Goal: Information Seeking & Learning: Understand process/instructions

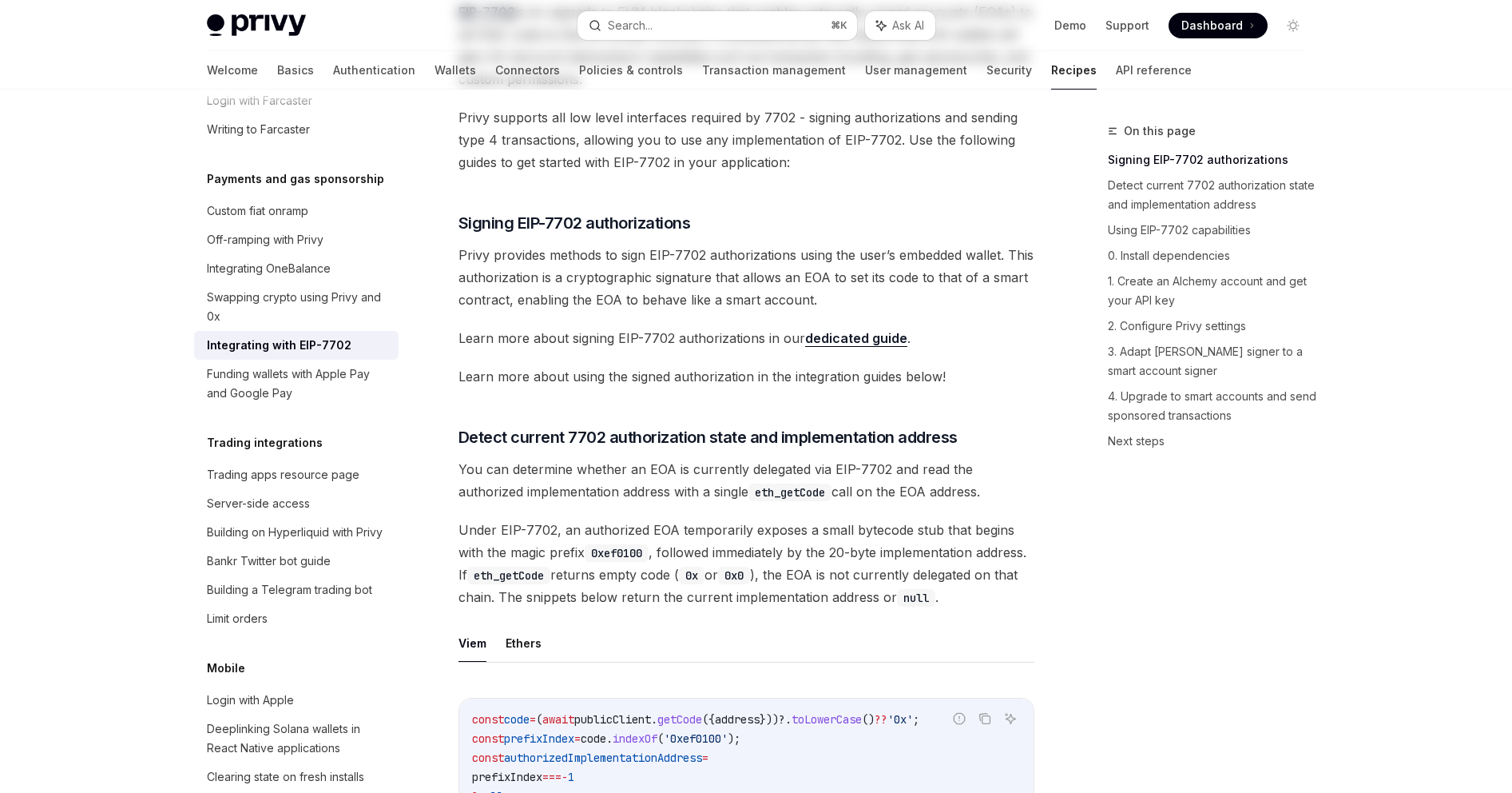
scroll to position [34, 0]
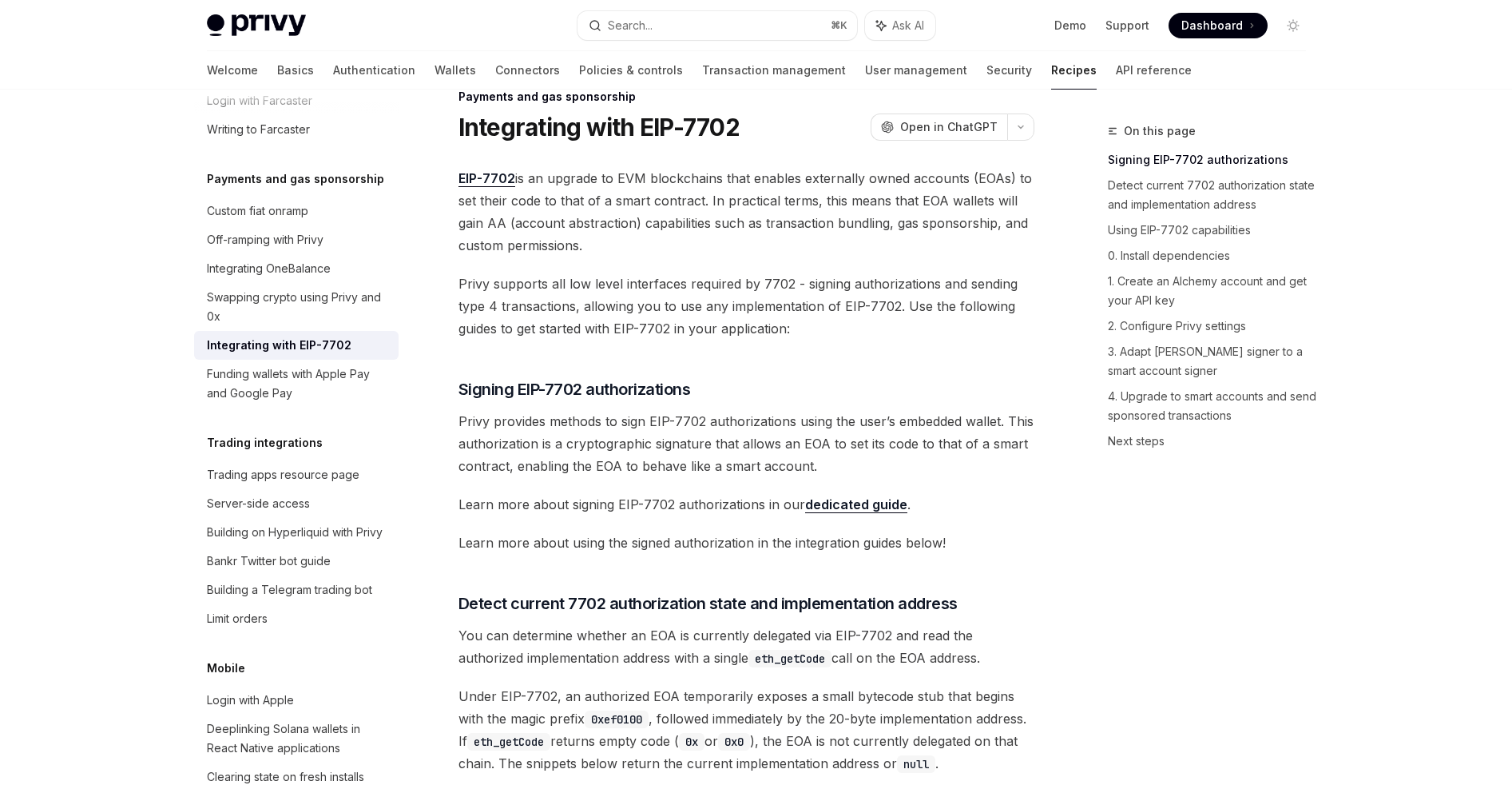
click at [829, 508] on link "dedicated guide" at bounding box center [856, 504] width 102 height 17
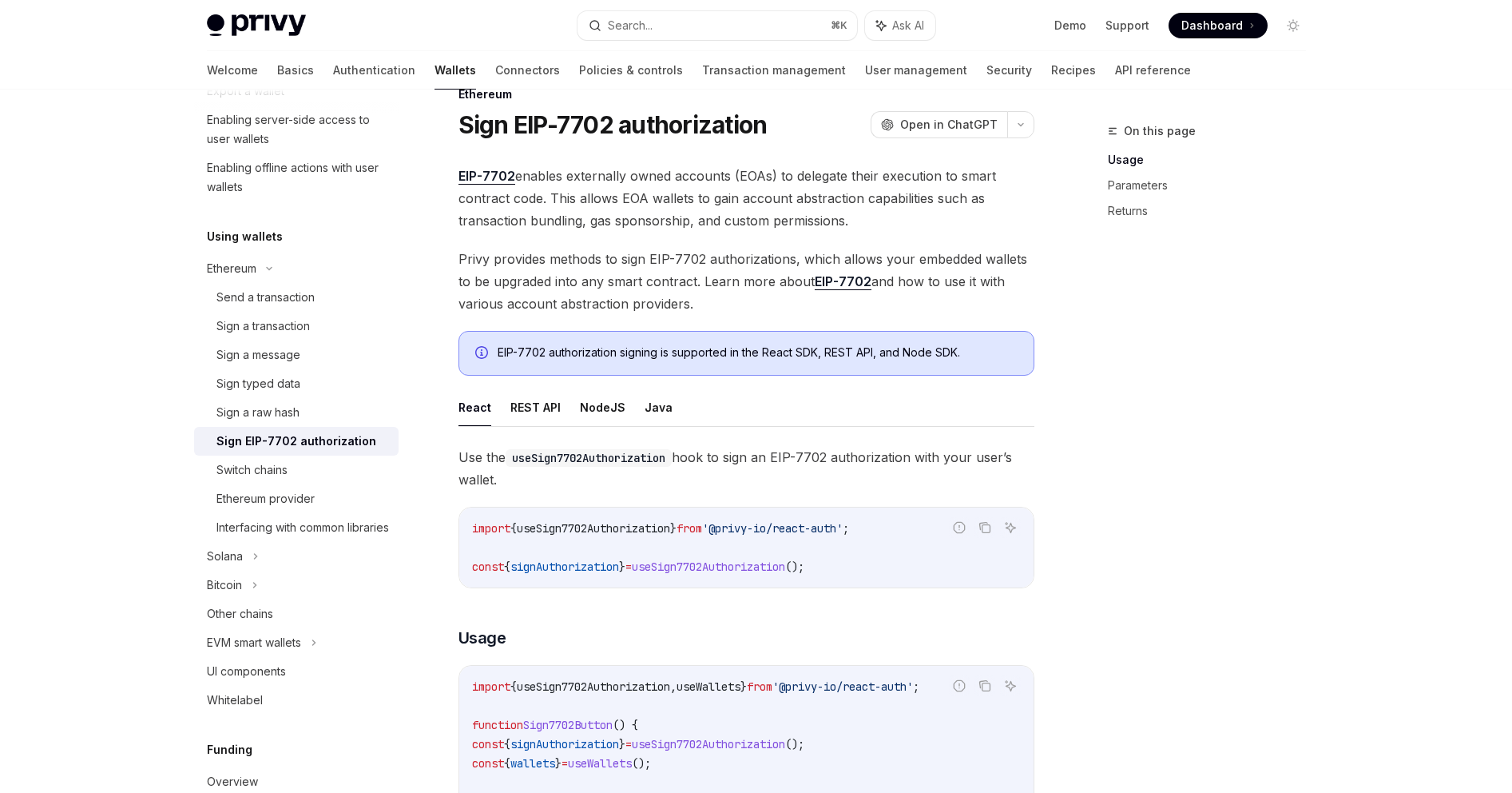
scroll to position [38, 0]
click at [601, 403] on button "NodeJS" at bounding box center [602, 406] width 45 height 38
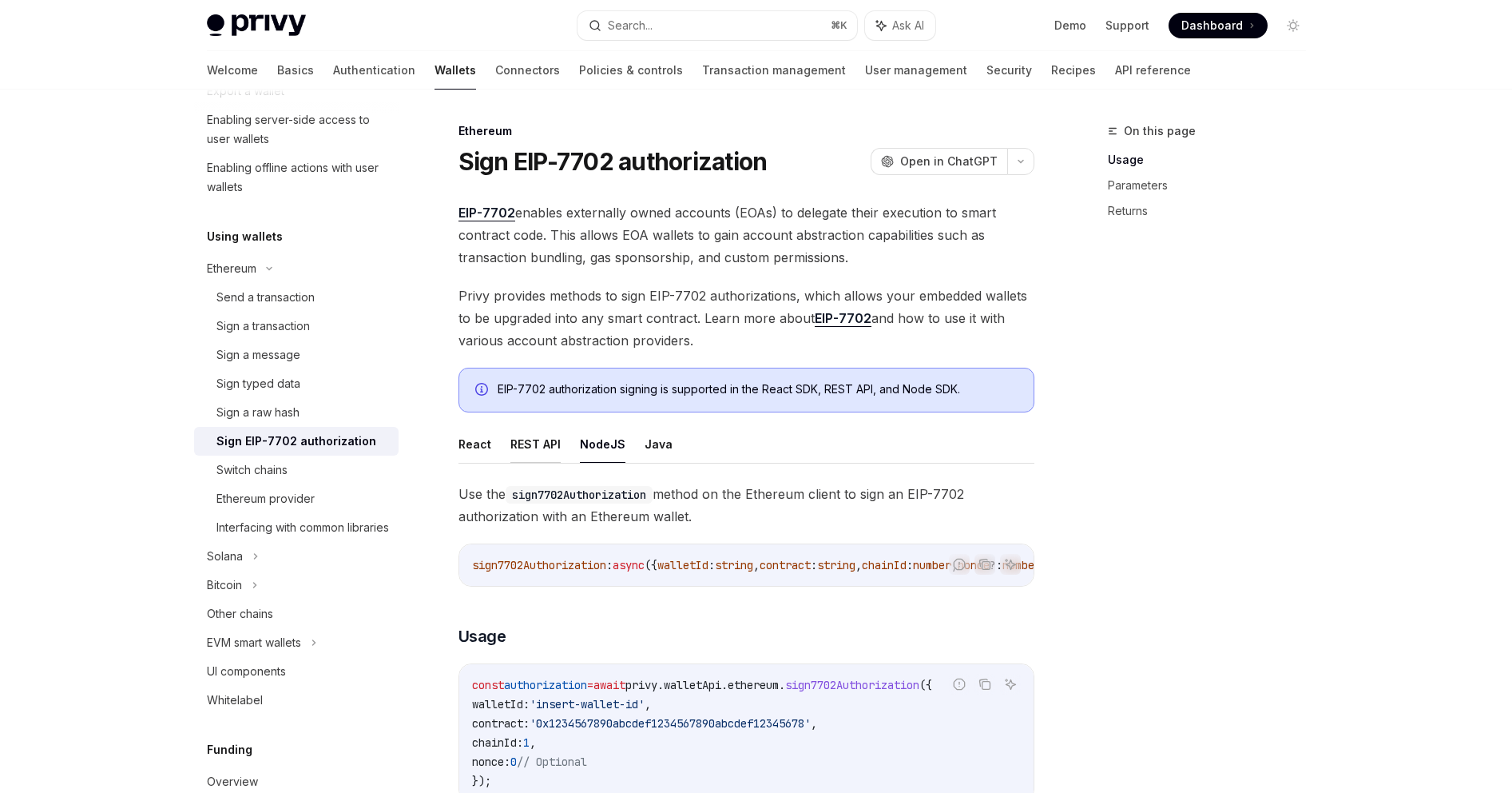
click at [516, 444] on button "REST API" at bounding box center [536, 444] width 51 height 38
type textarea "*"
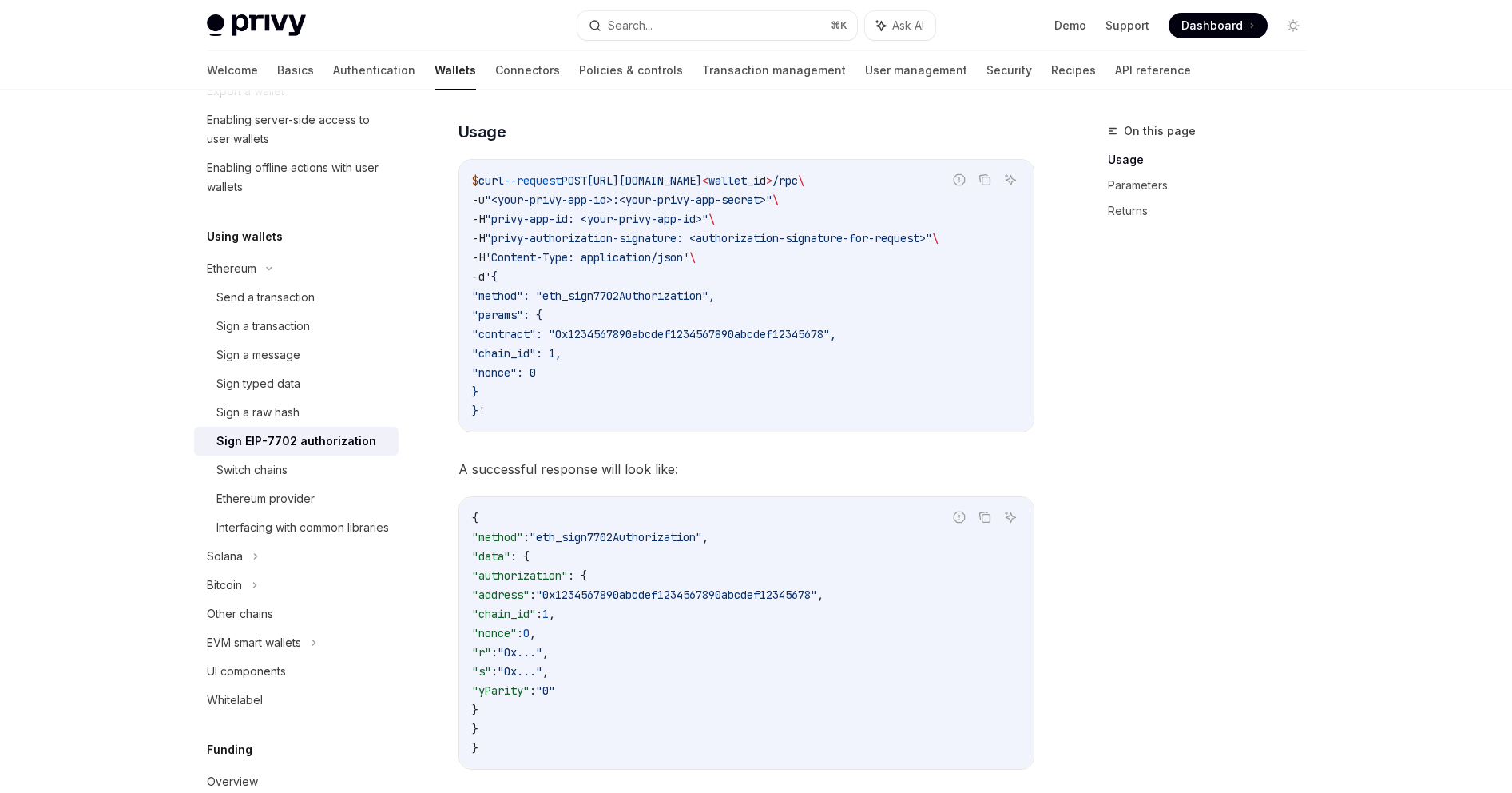
scroll to position [394, 0]
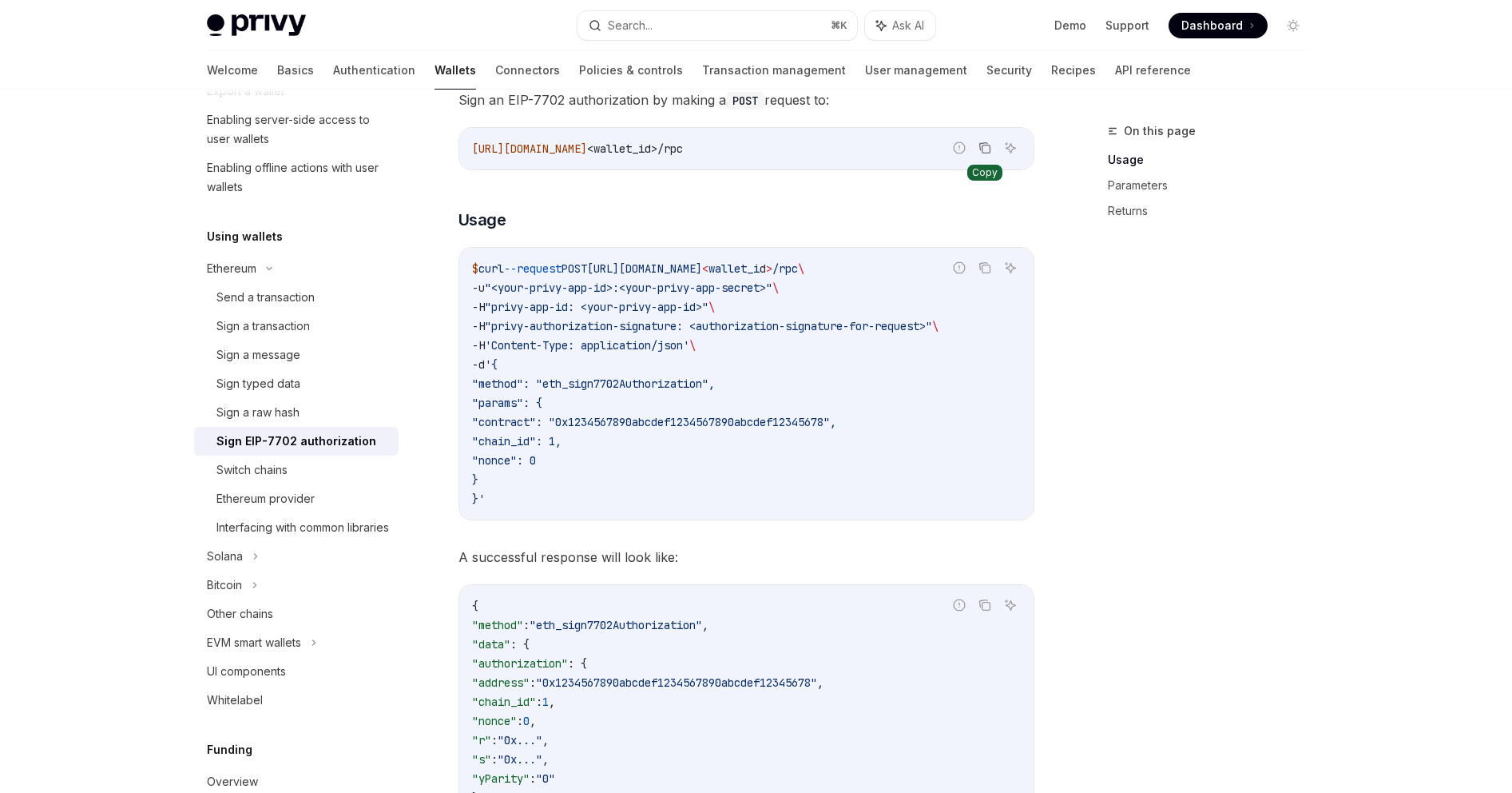
click at [988, 153] on icon "Copy the contents from the code block" at bounding box center [986, 149] width 8 height 8
click at [977, 272] on button "Copy the contents from the code block" at bounding box center [985, 268] width 21 height 21
click at [984, 603] on icon "Copy the contents from the code block" at bounding box center [985, 604] width 13 height 13
click at [986, 268] on icon "Copy the contents from the code block" at bounding box center [985, 267] width 13 height 13
click at [990, 610] on icon "Copy the contents from the code block" at bounding box center [985, 604] width 13 height 13
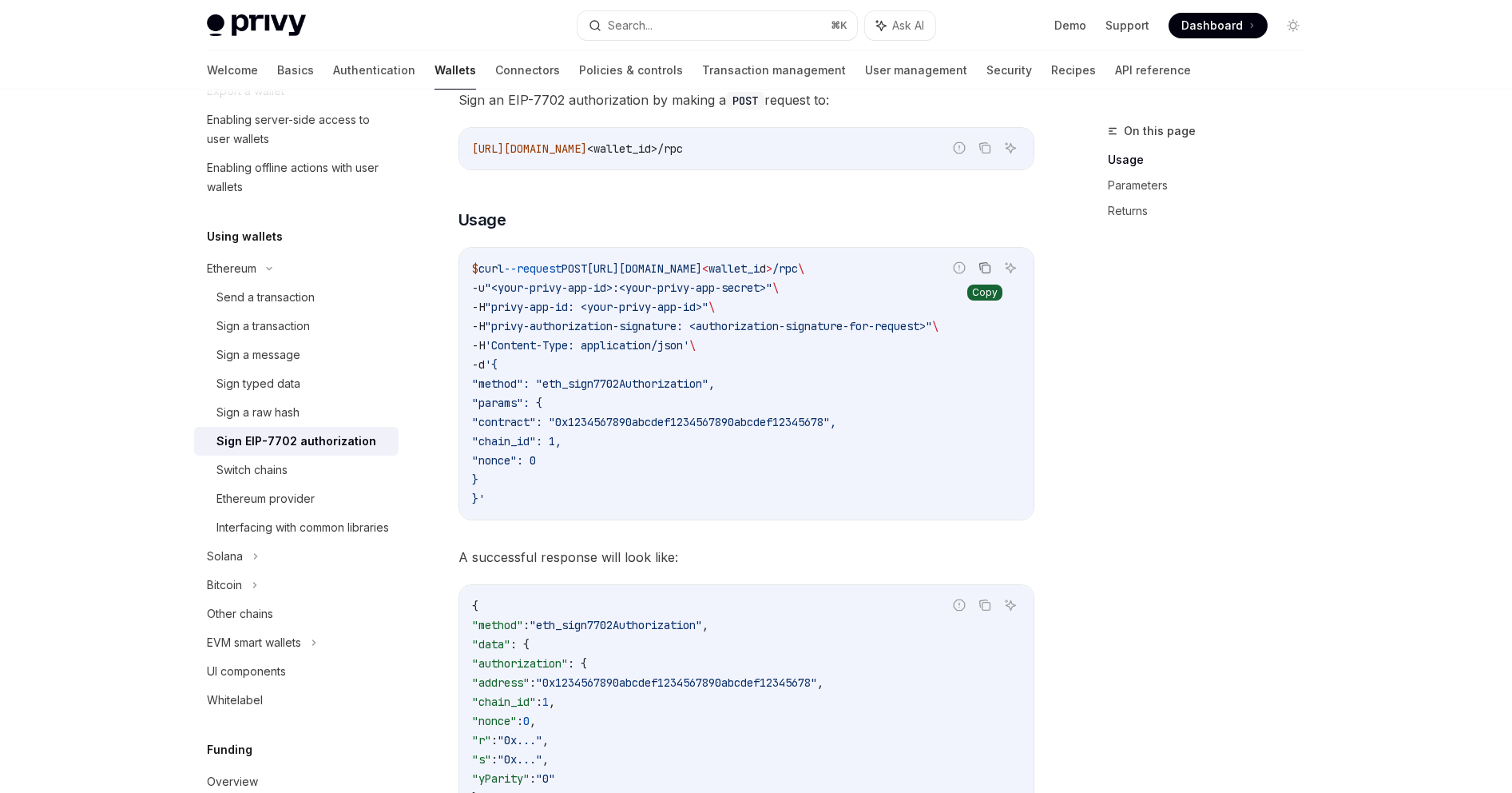
click at [979, 267] on icon "Copy the contents from the code block" at bounding box center [985, 267] width 13 height 13
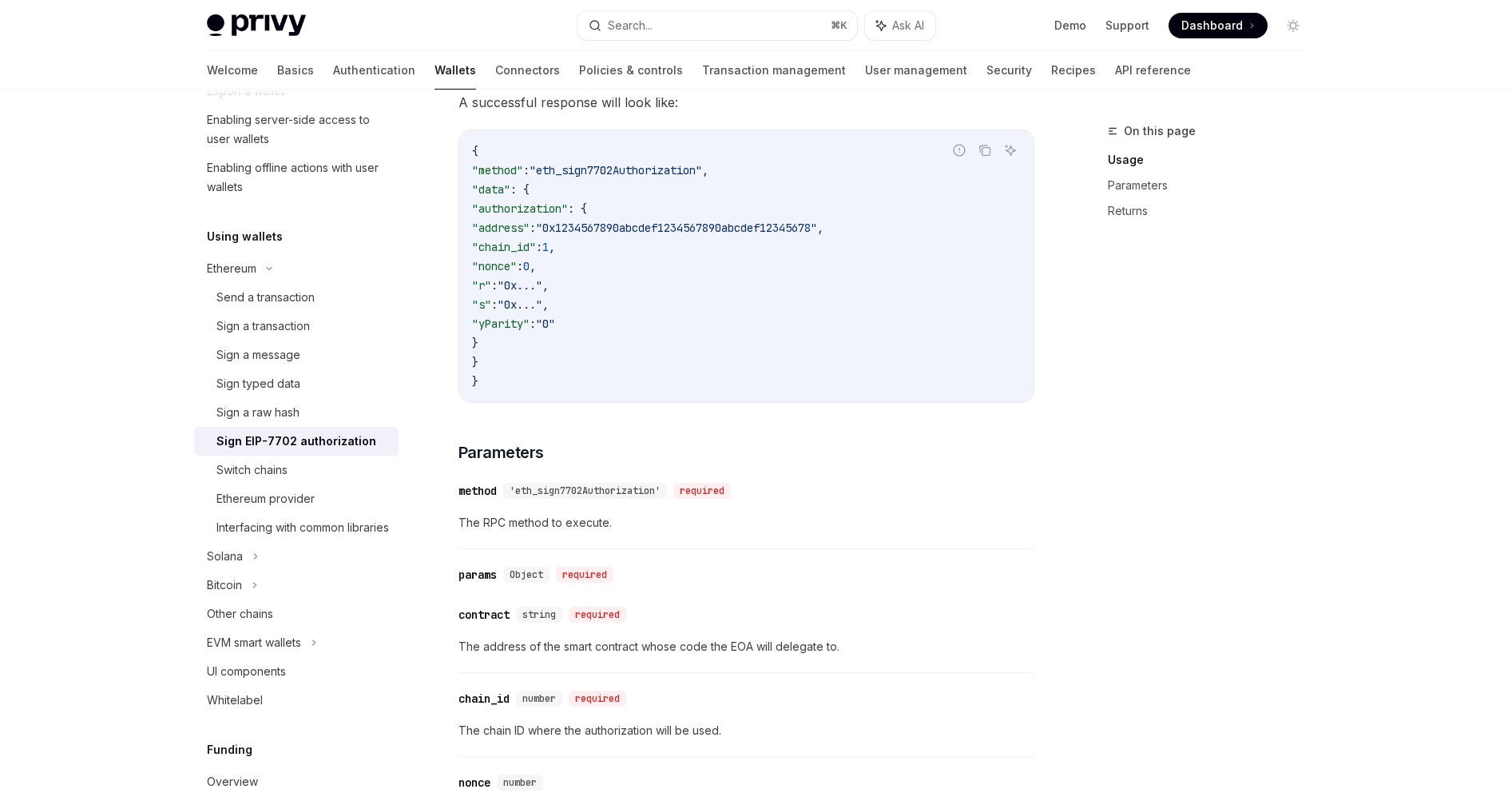
scroll to position [1311, 0]
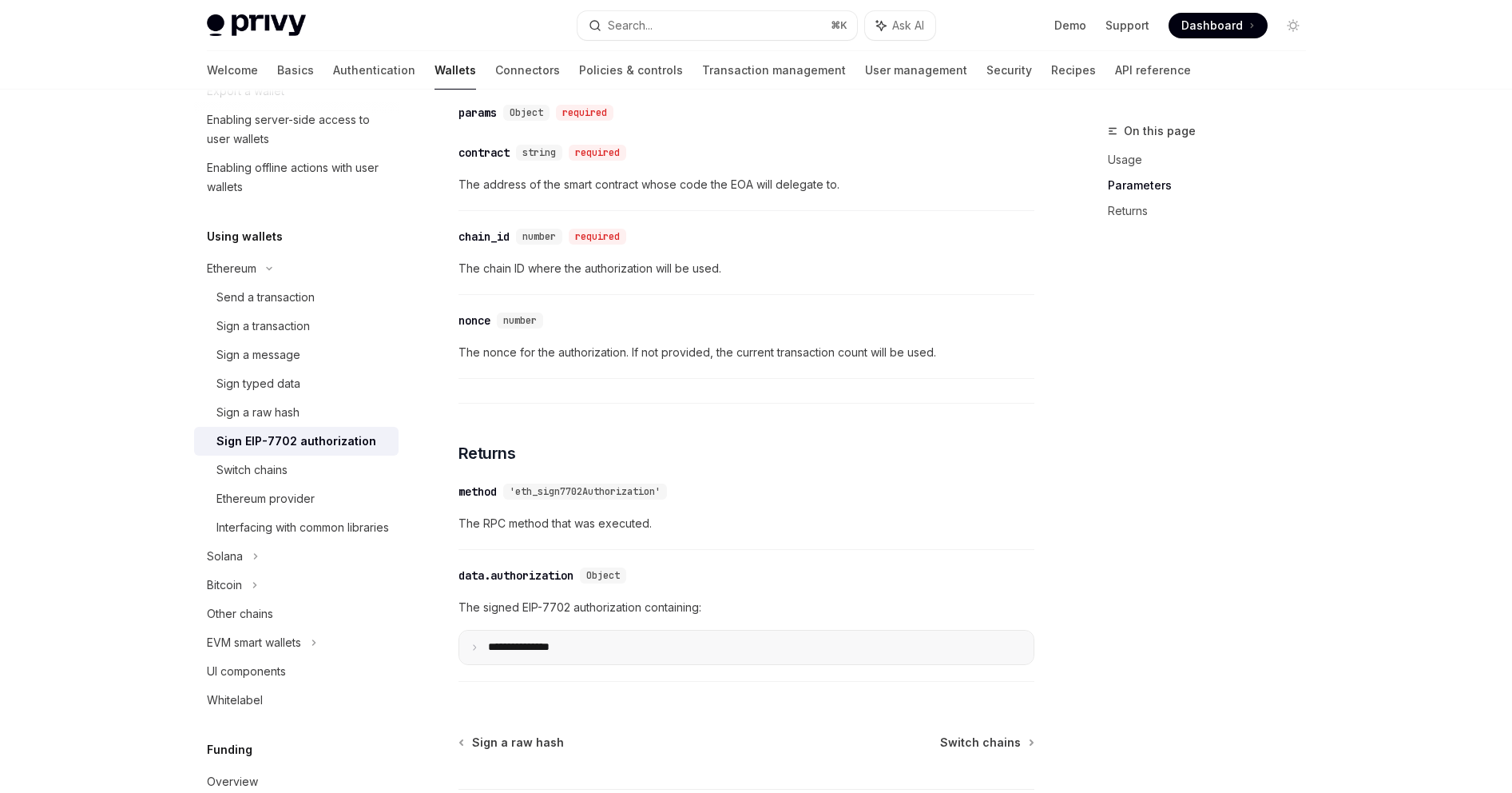
click at [622, 633] on summary "**********" at bounding box center [746, 647] width 574 height 33
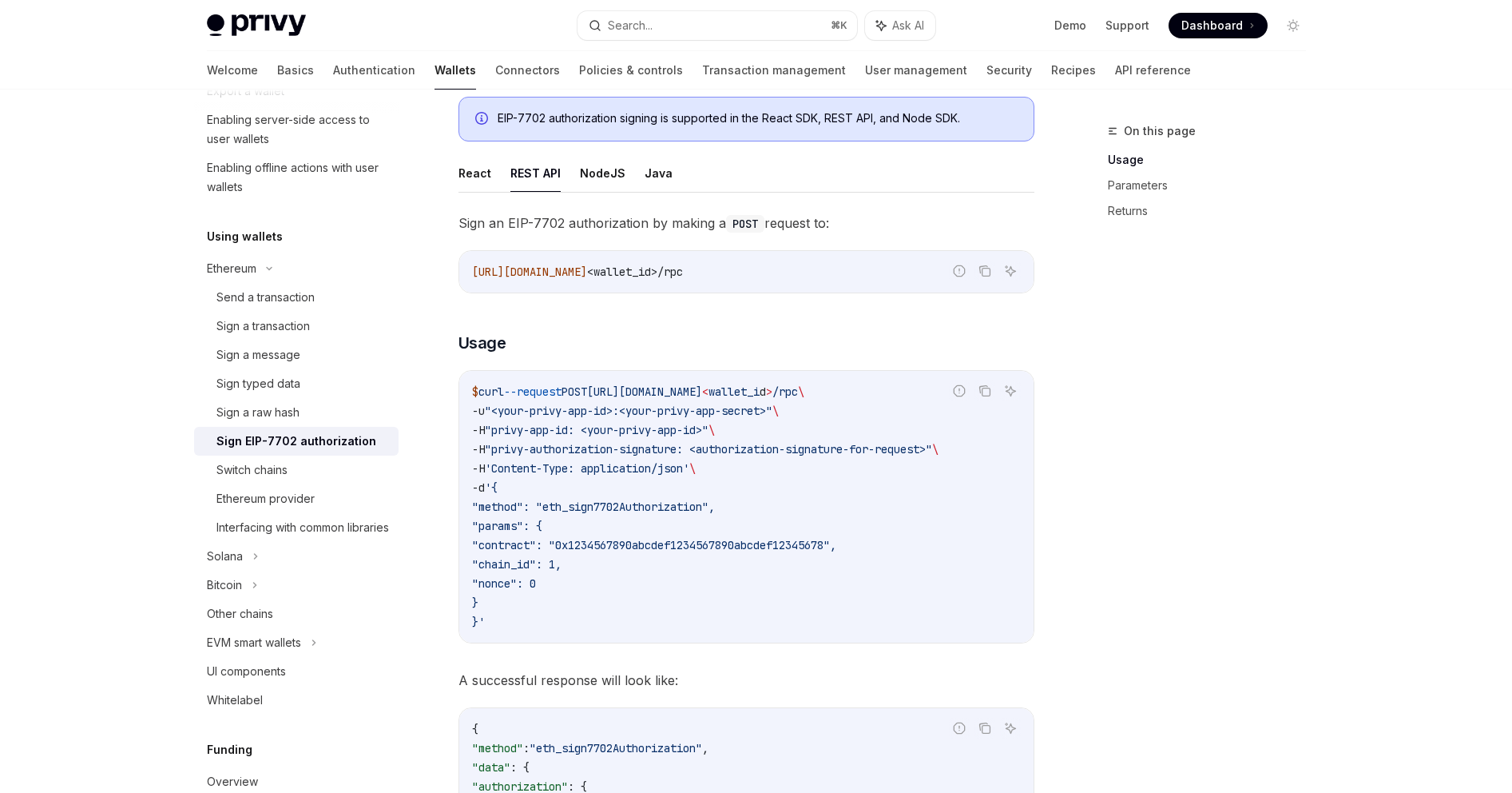
scroll to position [0, 0]
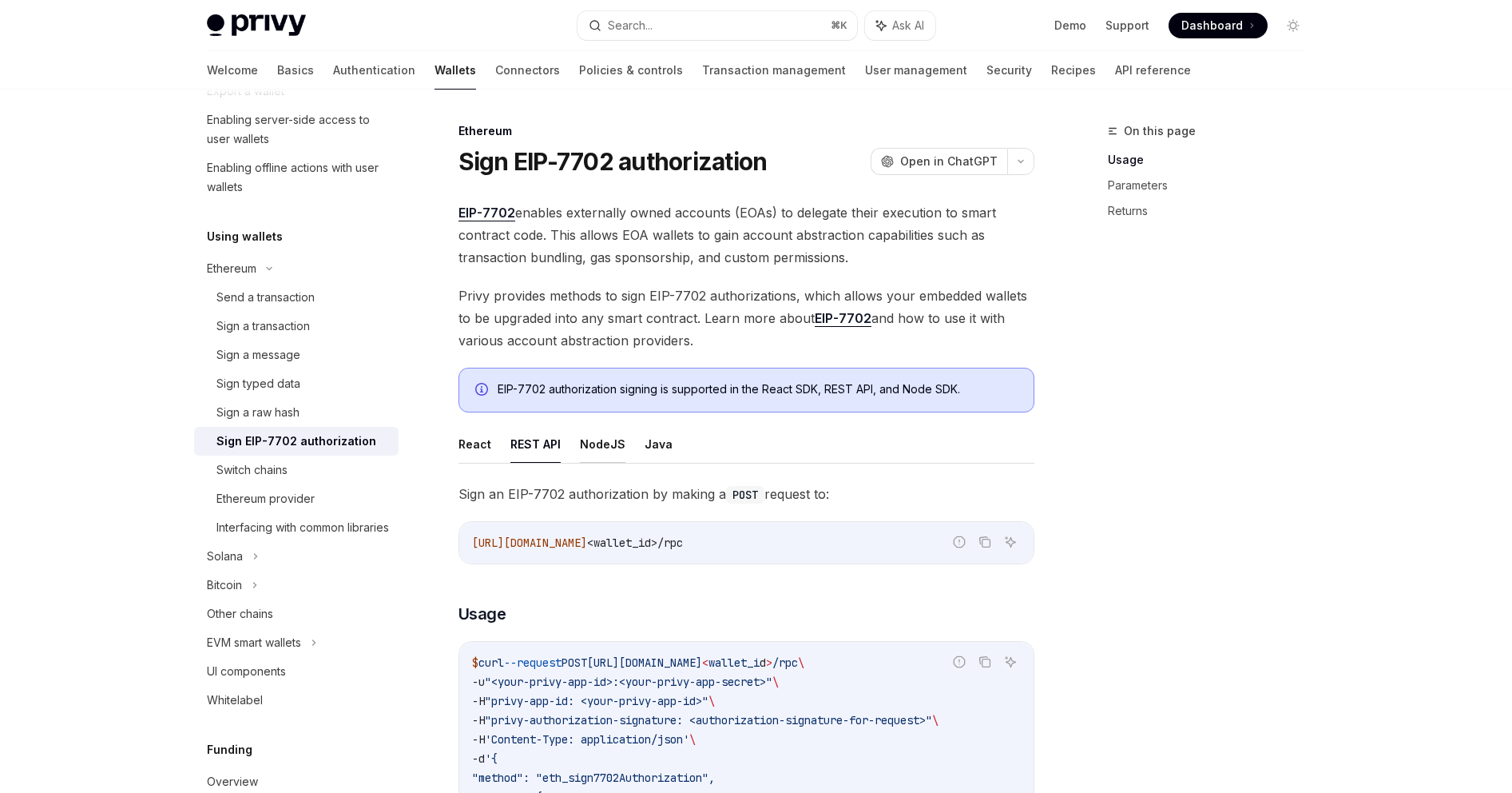
click at [598, 445] on button "NodeJS" at bounding box center [602, 444] width 45 height 38
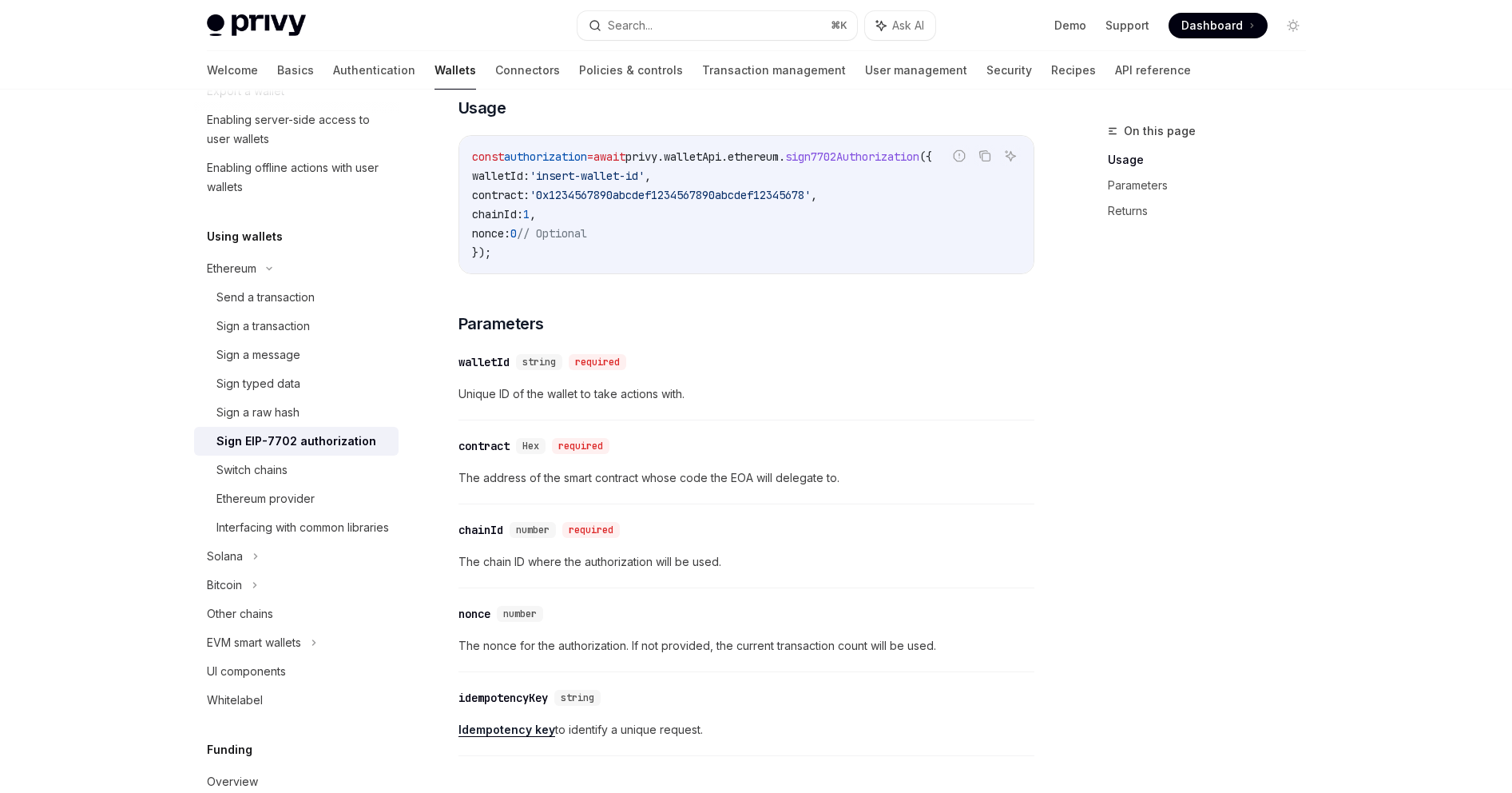
scroll to position [41, 0]
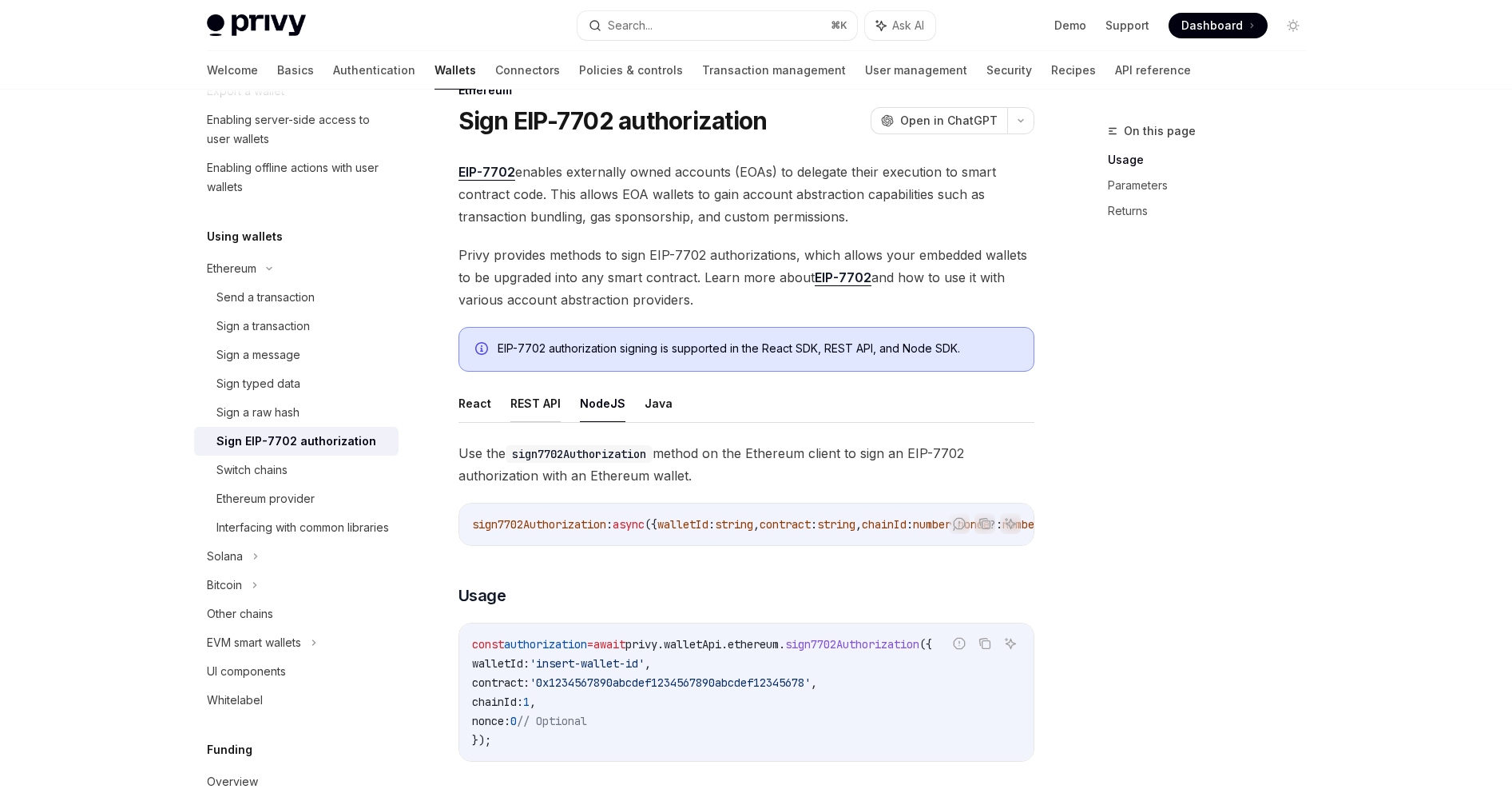
click at [542, 401] on button "REST API" at bounding box center [536, 403] width 51 height 38
type textarea "*"
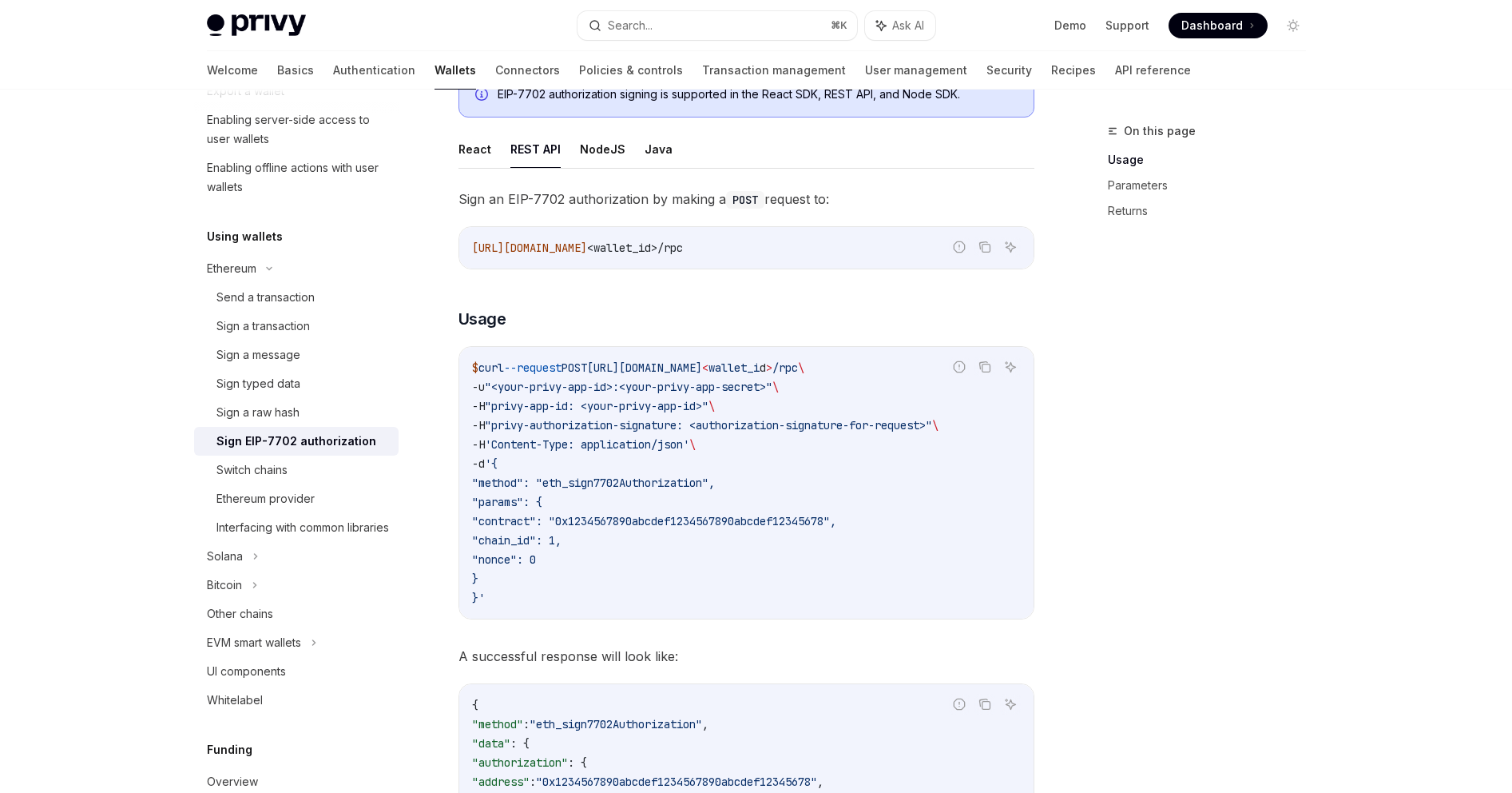
scroll to position [370, 0]
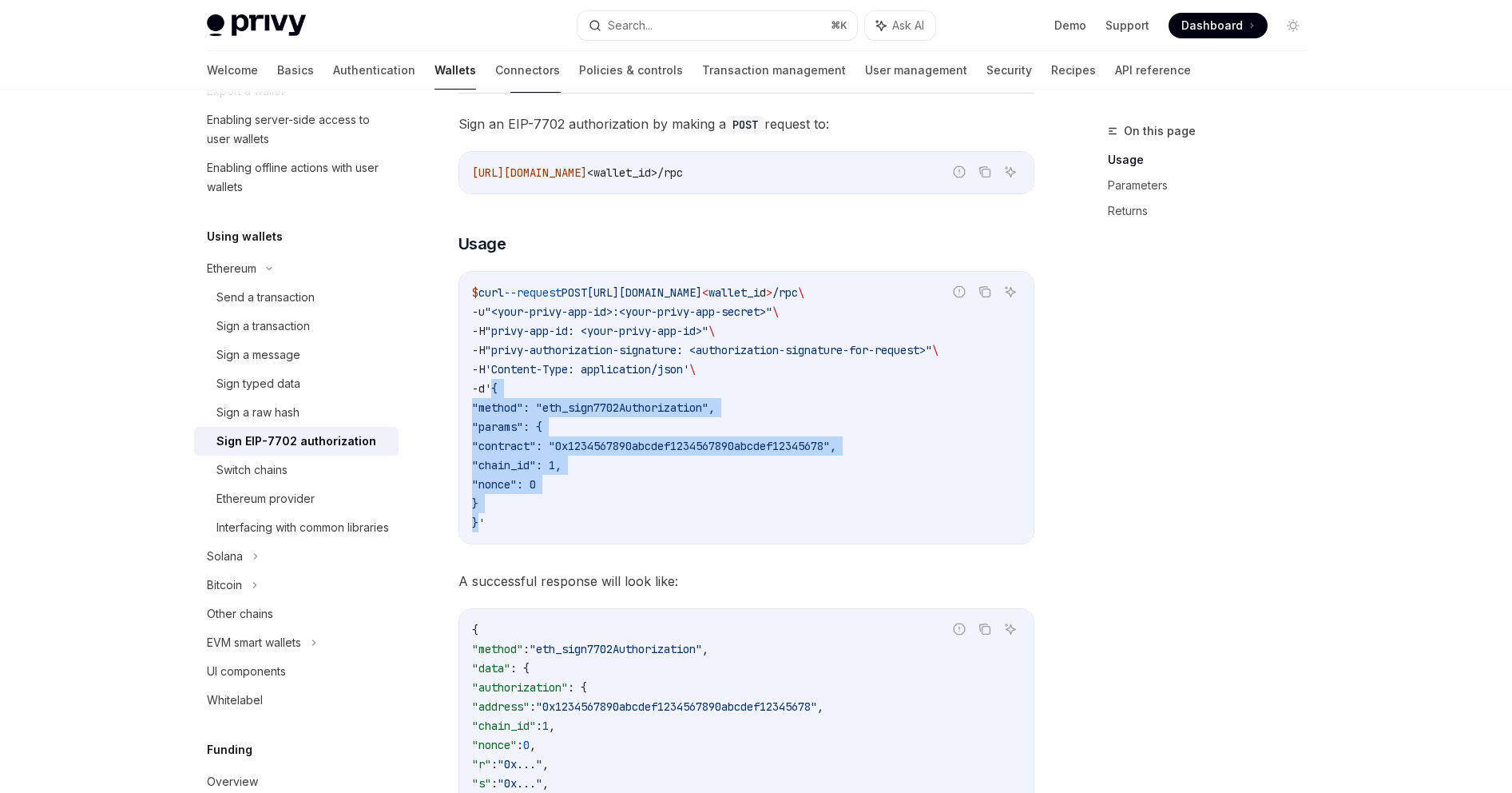
drag, startPoint x: 475, startPoint y: 521, endPoint x: 501, endPoint y: 390, distance: 133.6
click at [501, 390] on code "$ curl --request POST https://api.privy.io/v1/wallets/ < wallet_i d > /rpc \ -u…" at bounding box center [746, 407] width 549 height 249
copy code "{ "method": "eth_sign7702Authorization", "params": { "contract": "0x1234567890a…"
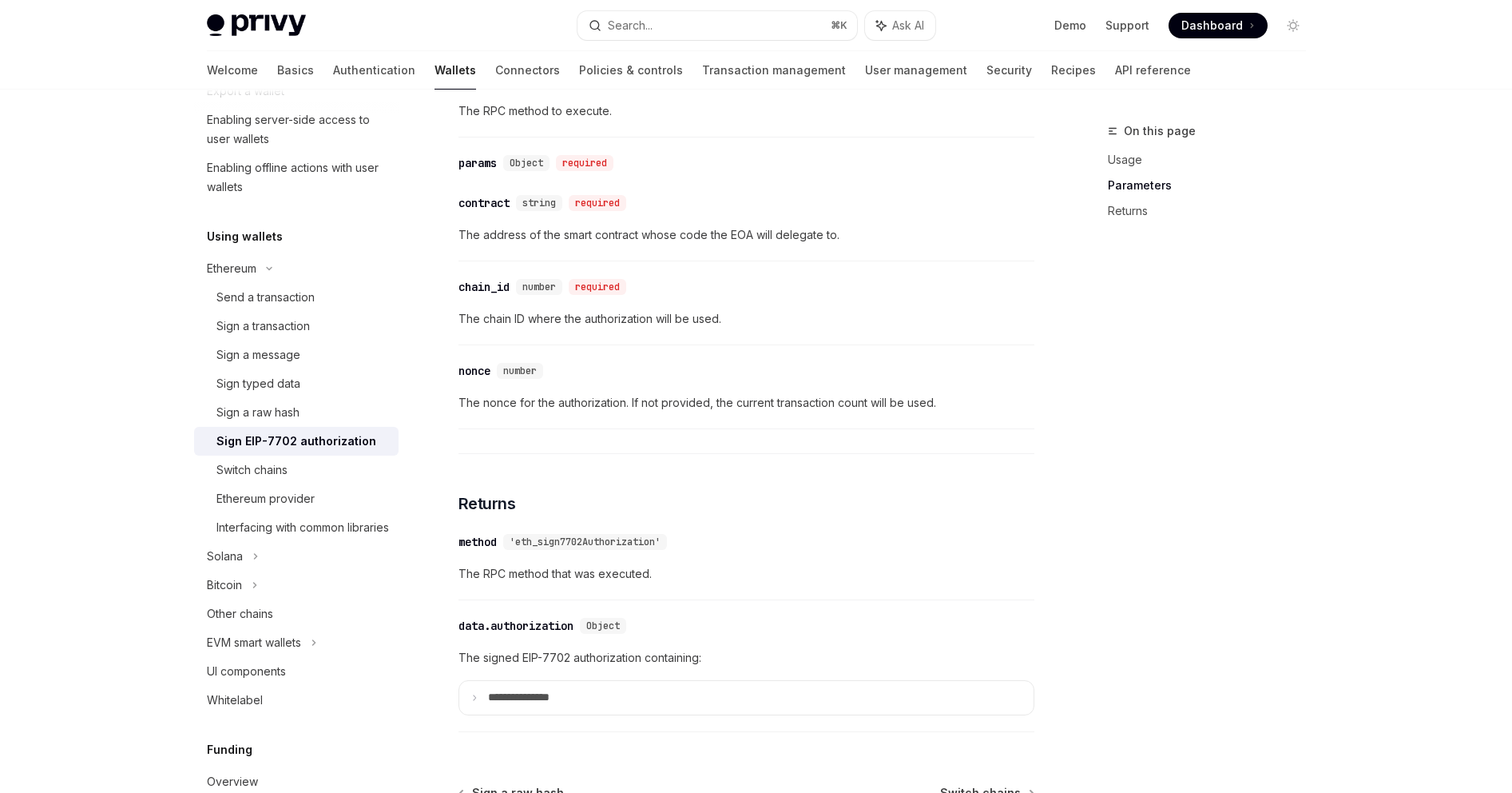
scroll to position [1267, 0]
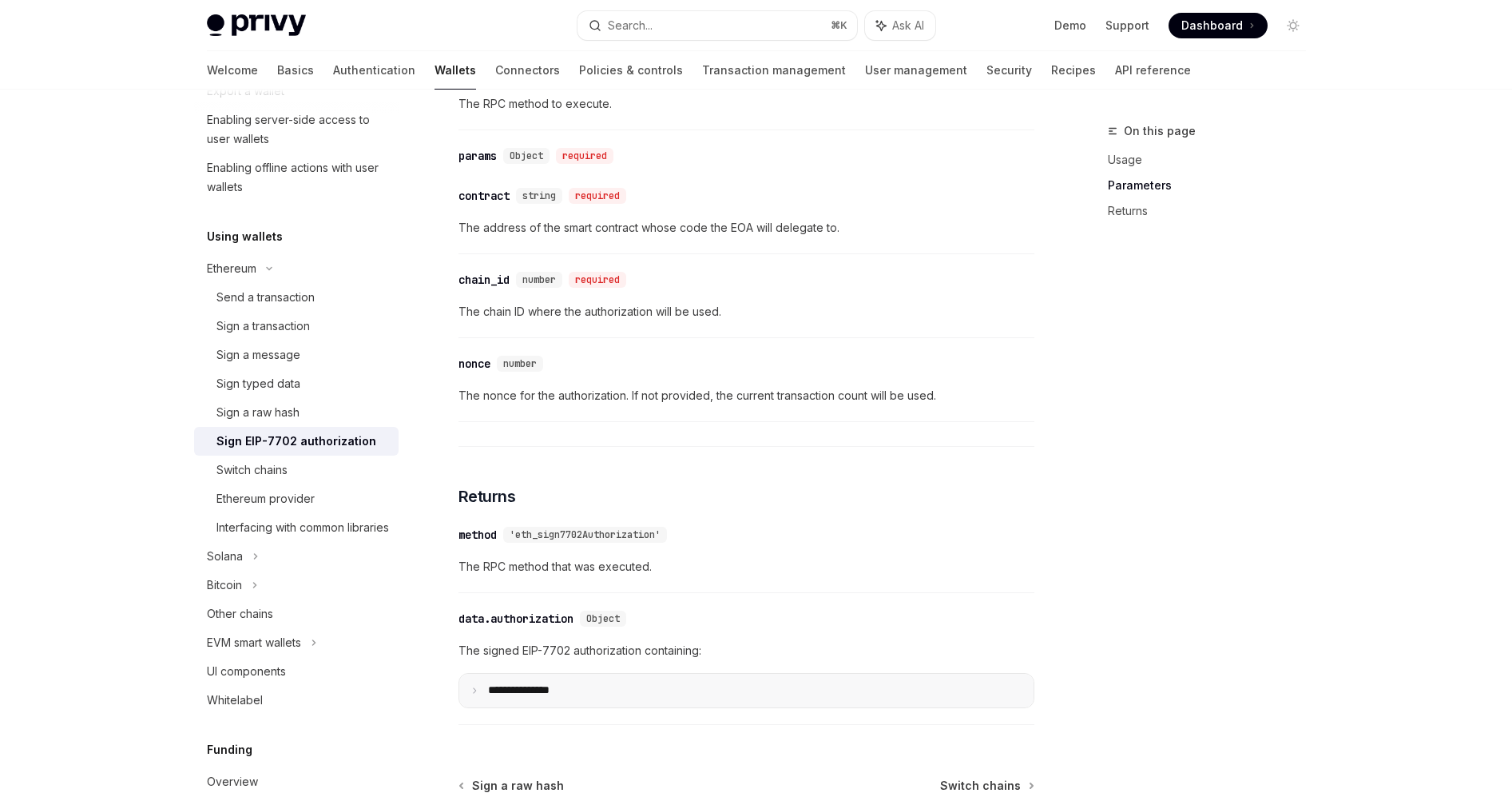
click at [588, 684] on summary "**********" at bounding box center [746, 690] width 574 height 33
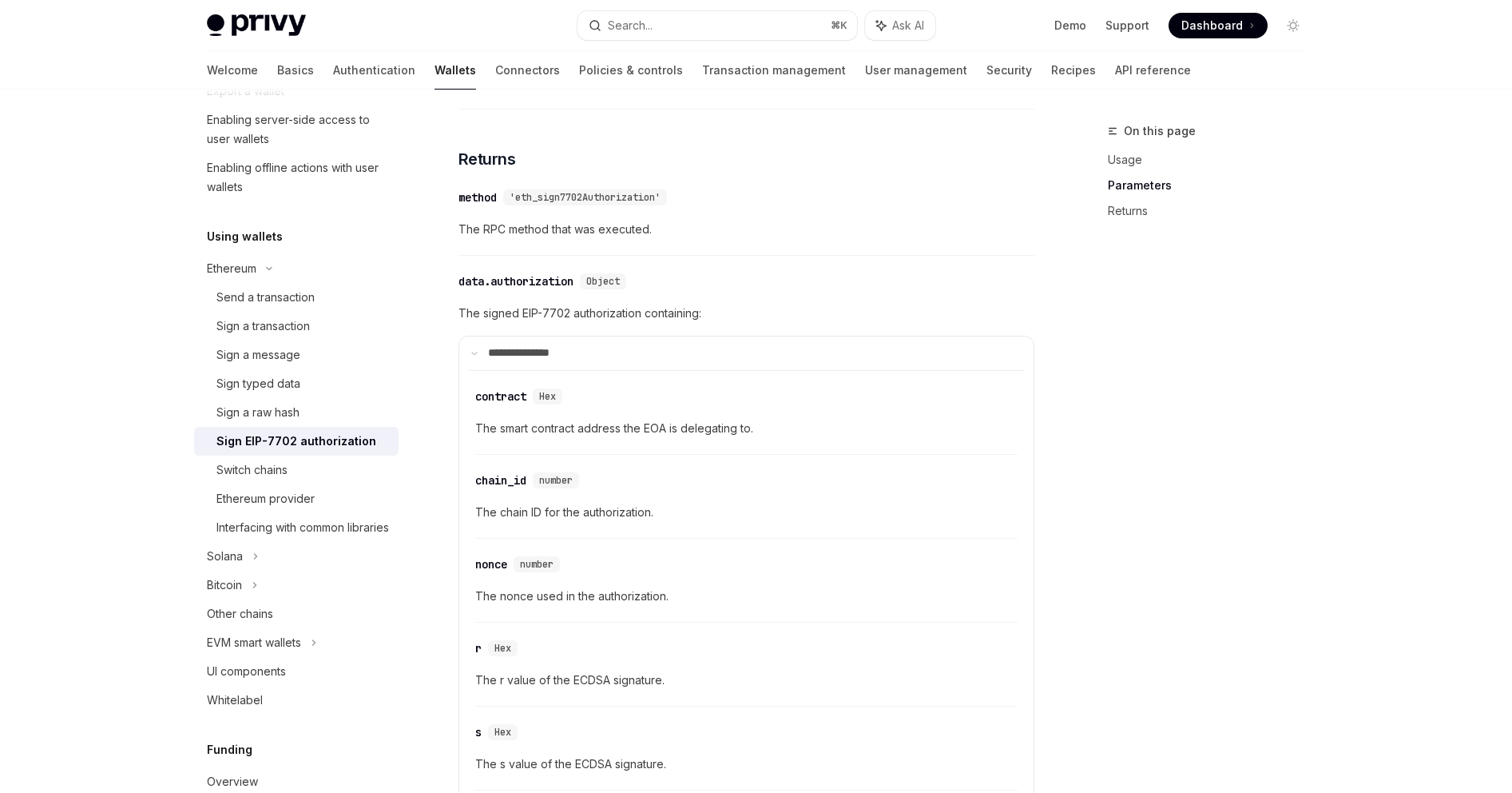
scroll to position [1795, 0]
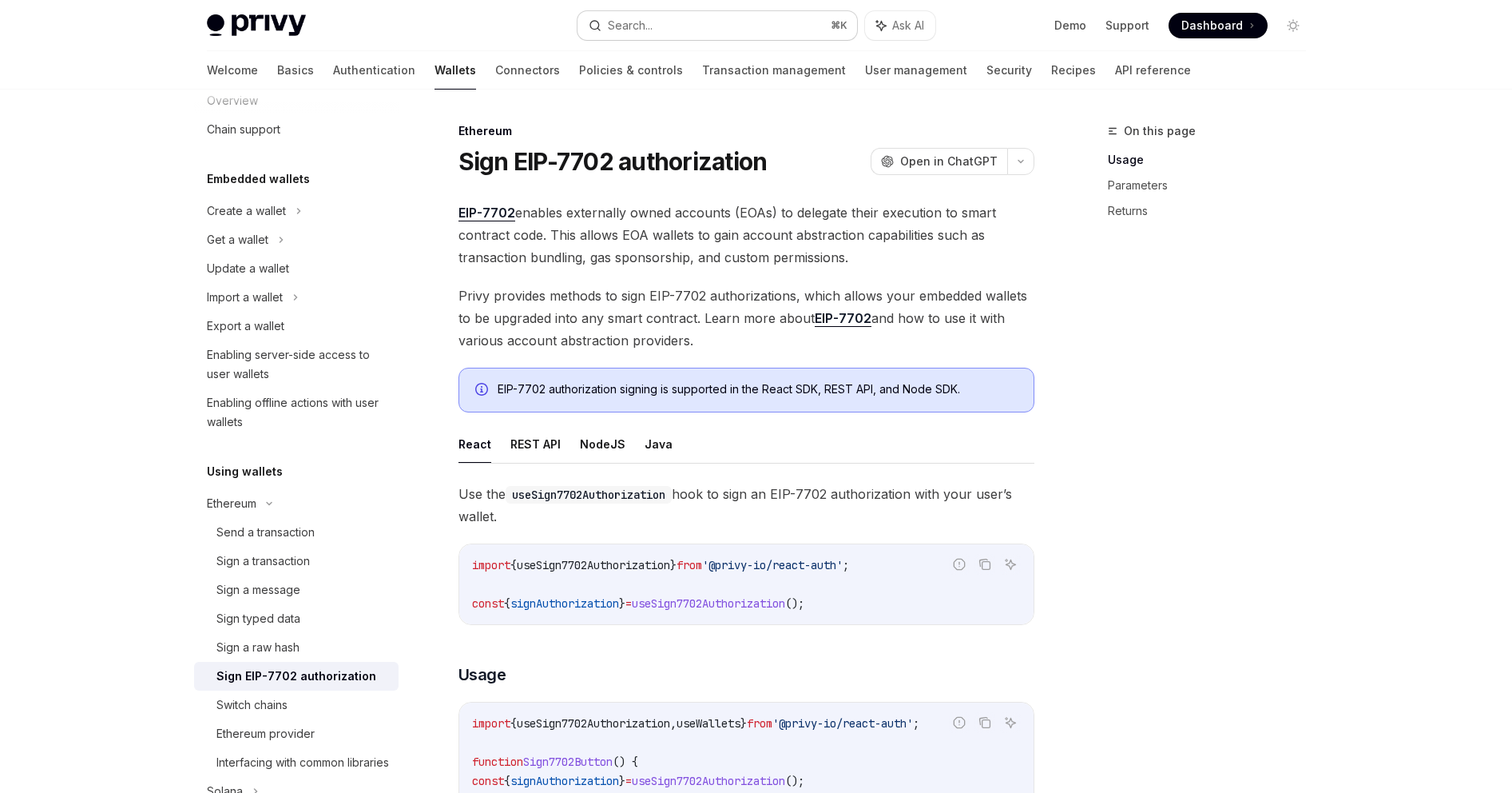
click at [638, 20] on div "Search..." at bounding box center [629, 25] width 45 height 19
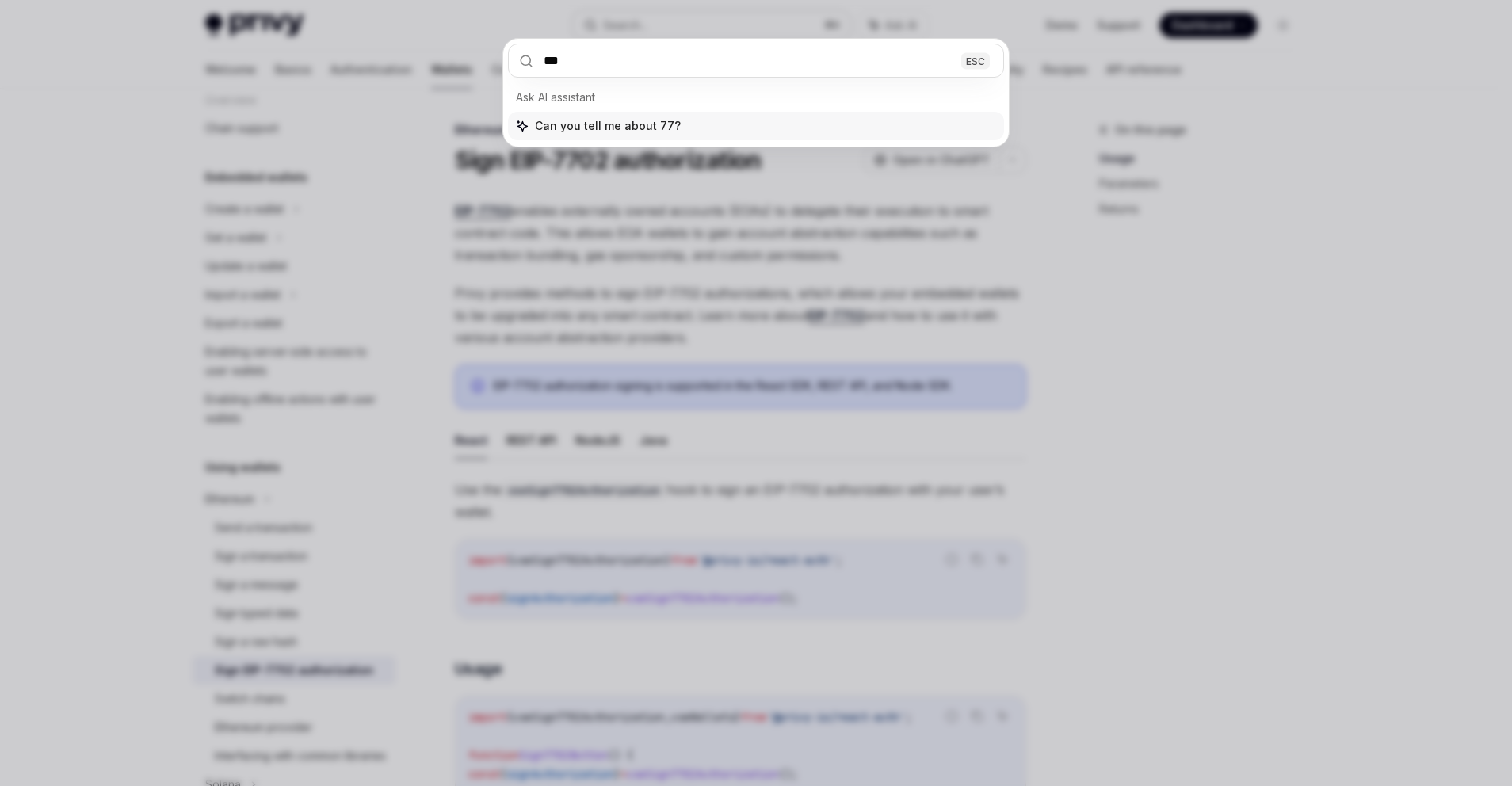
type input "****"
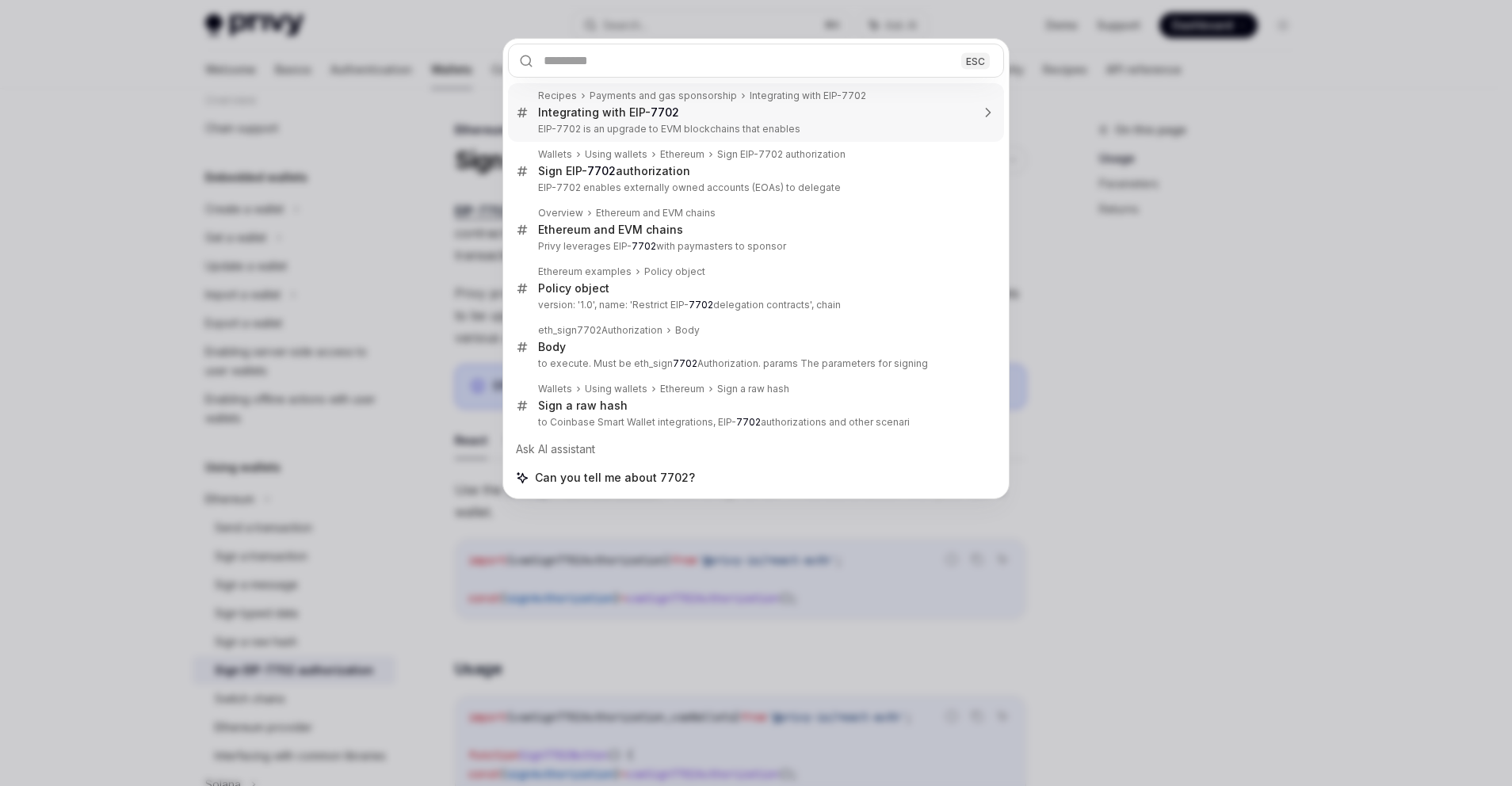
type textarea "*"
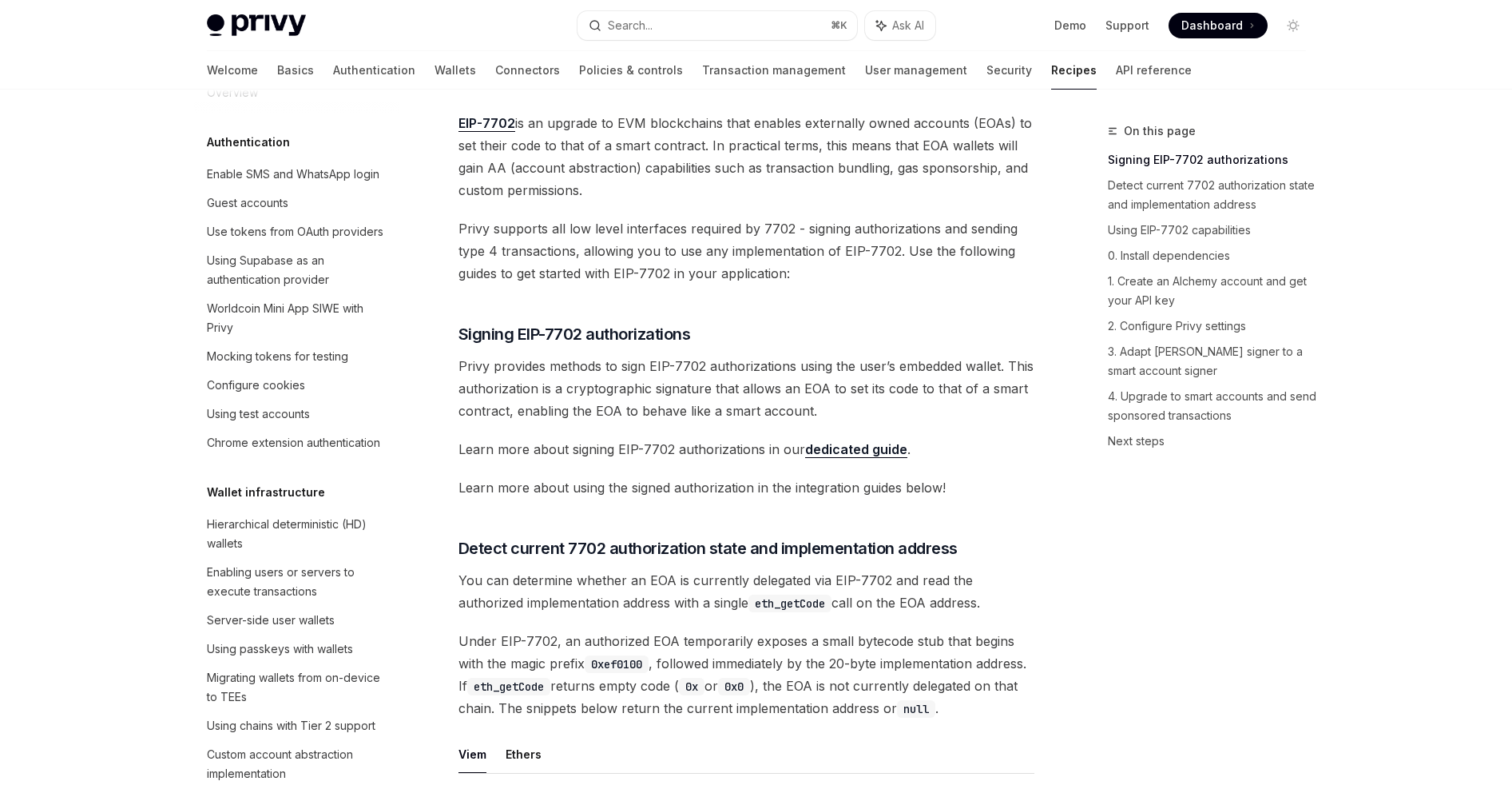
scroll to position [1357, 0]
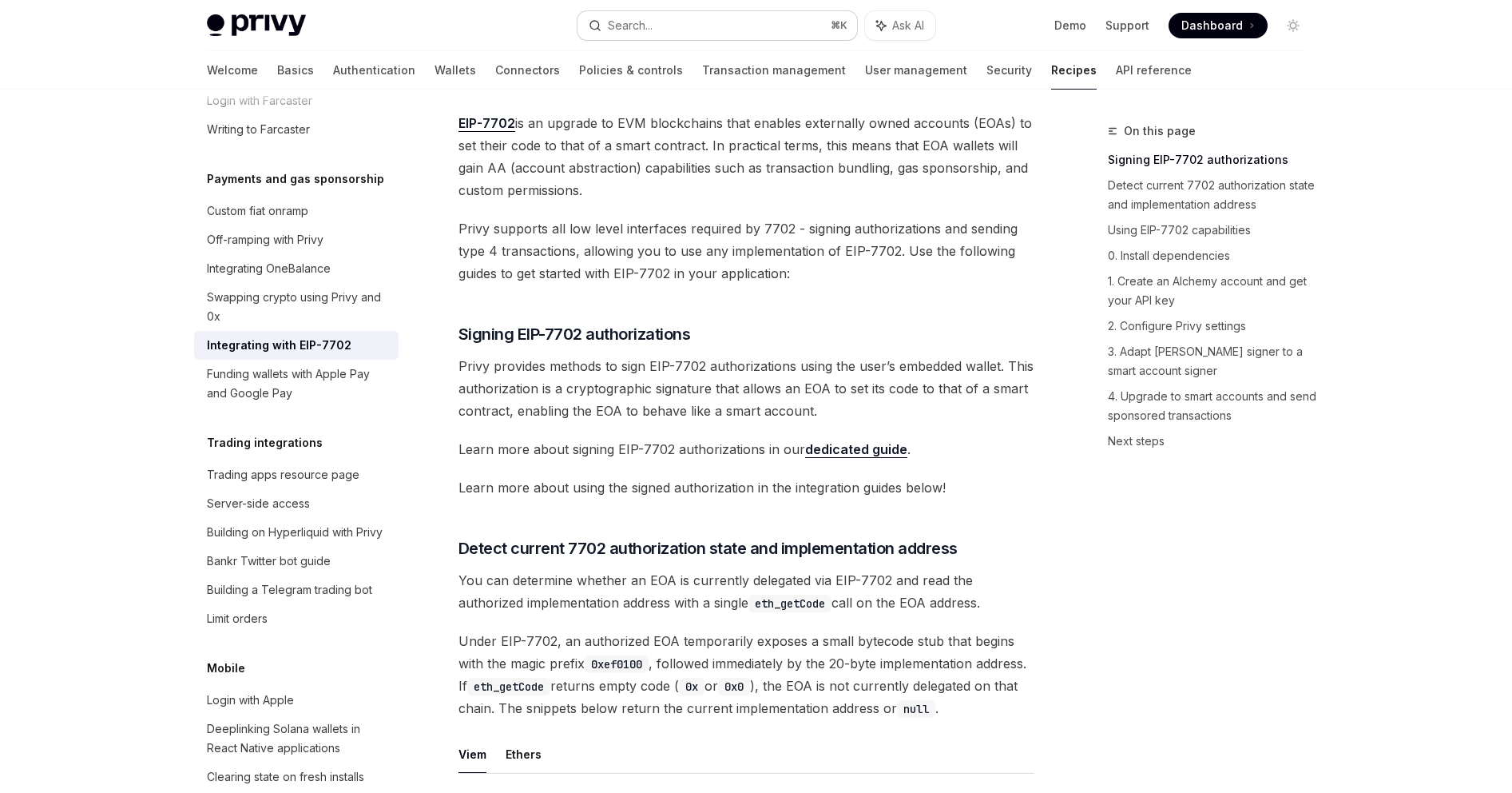
click at [672, 25] on button "Search... ⌘ K" at bounding box center [718, 25] width 279 height 29
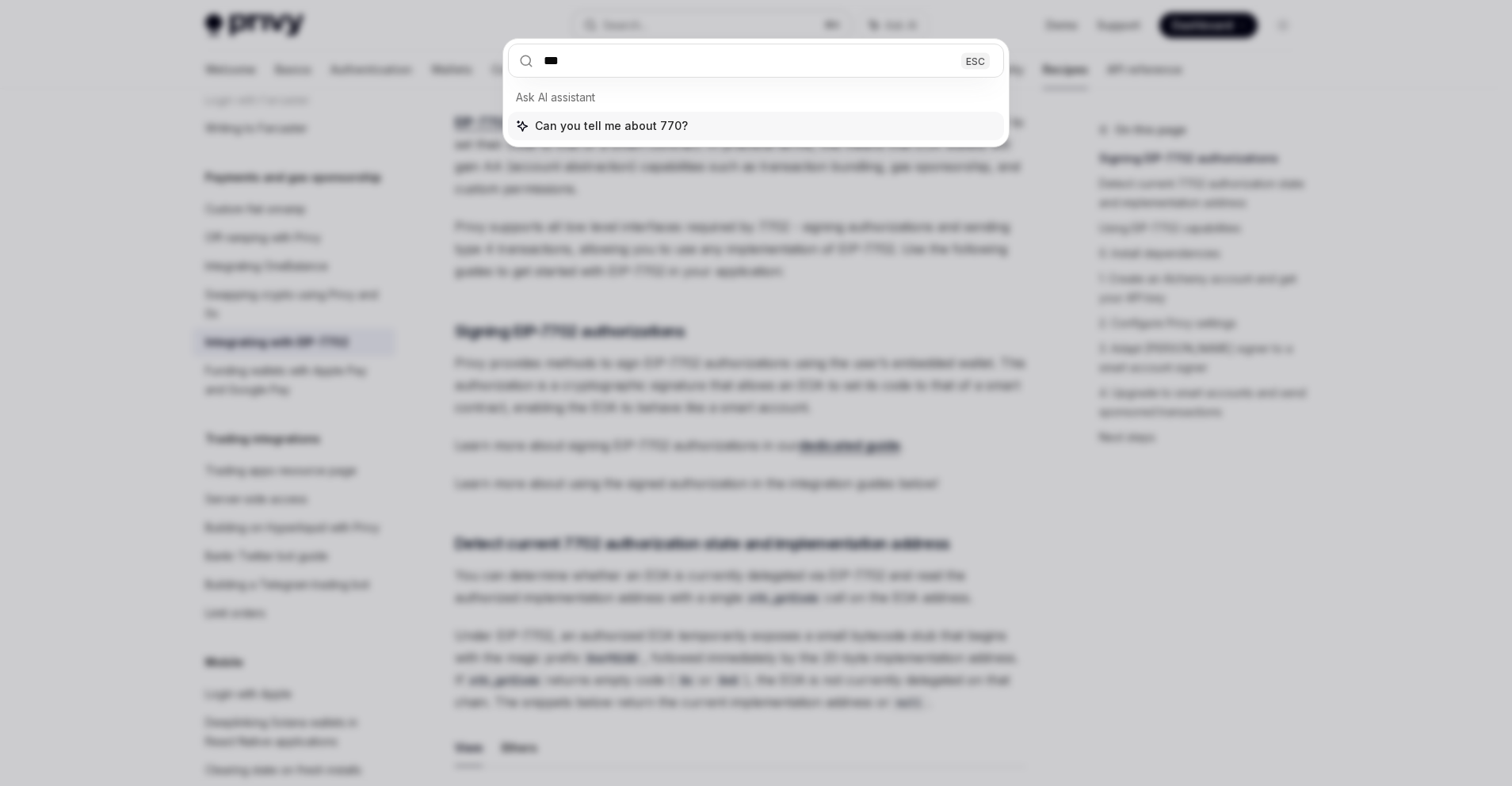
type input "****"
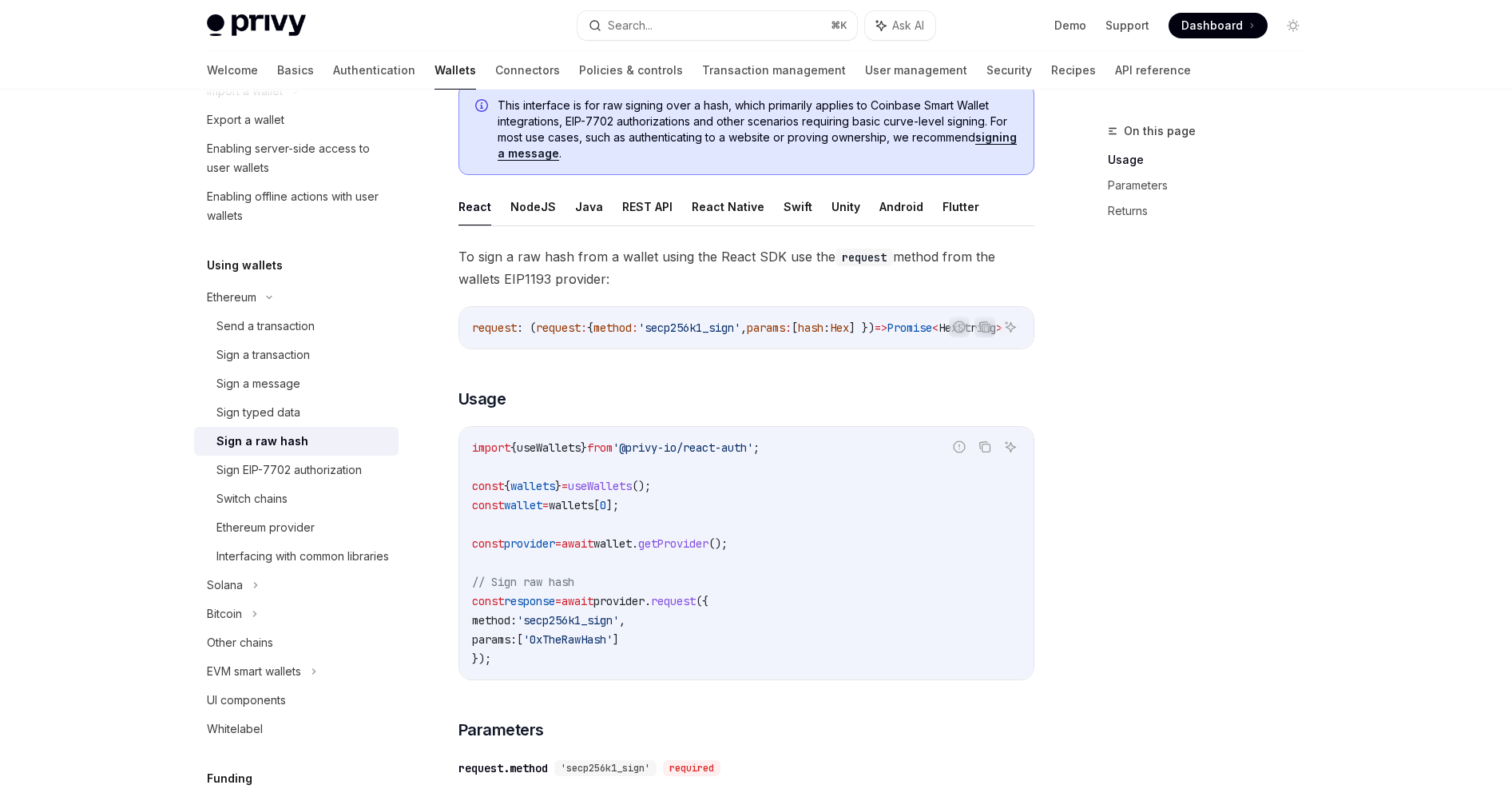
scroll to position [143, 0]
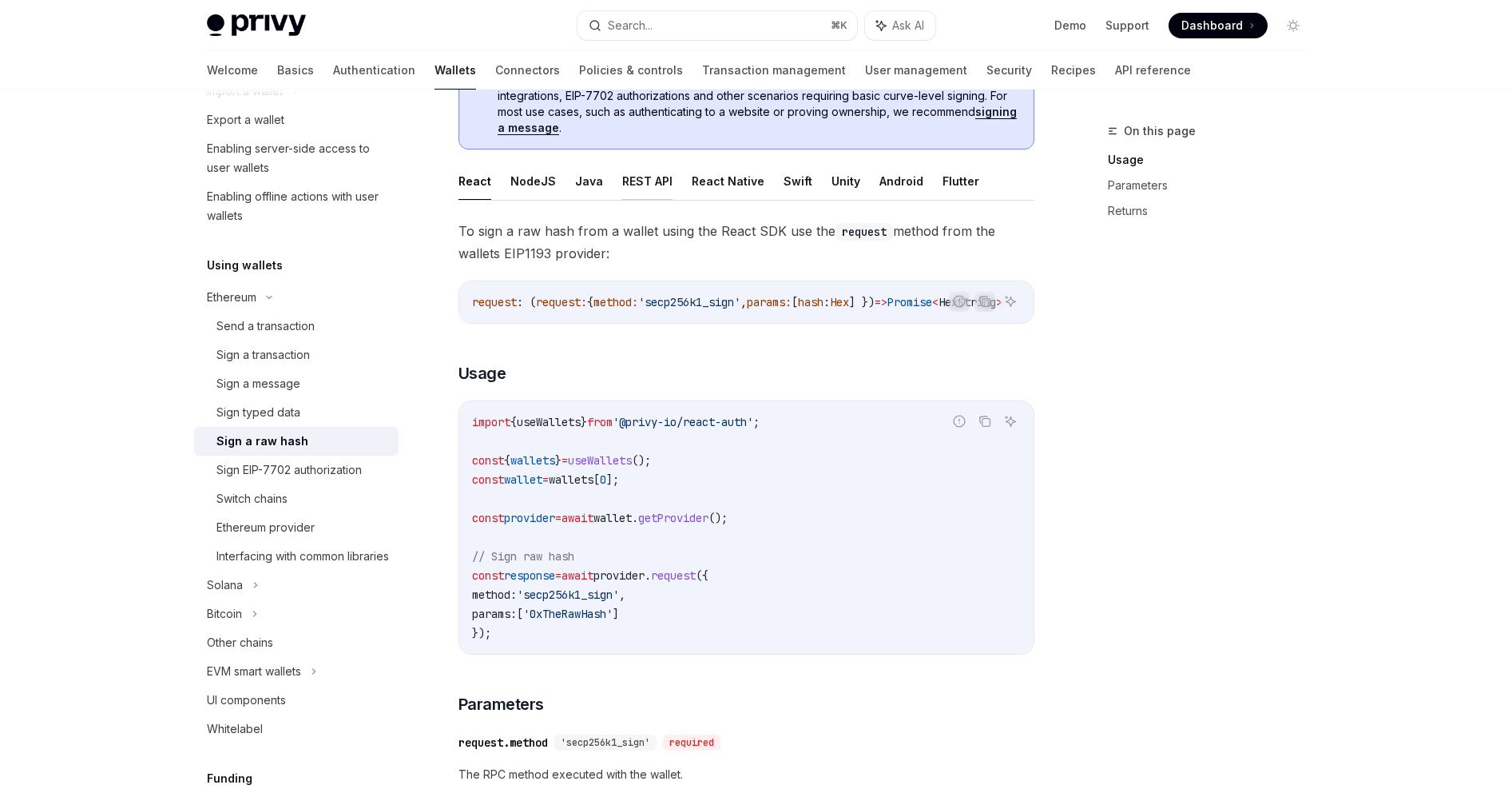
click at [622, 186] on button "REST API" at bounding box center [648, 181] width 51 height 38
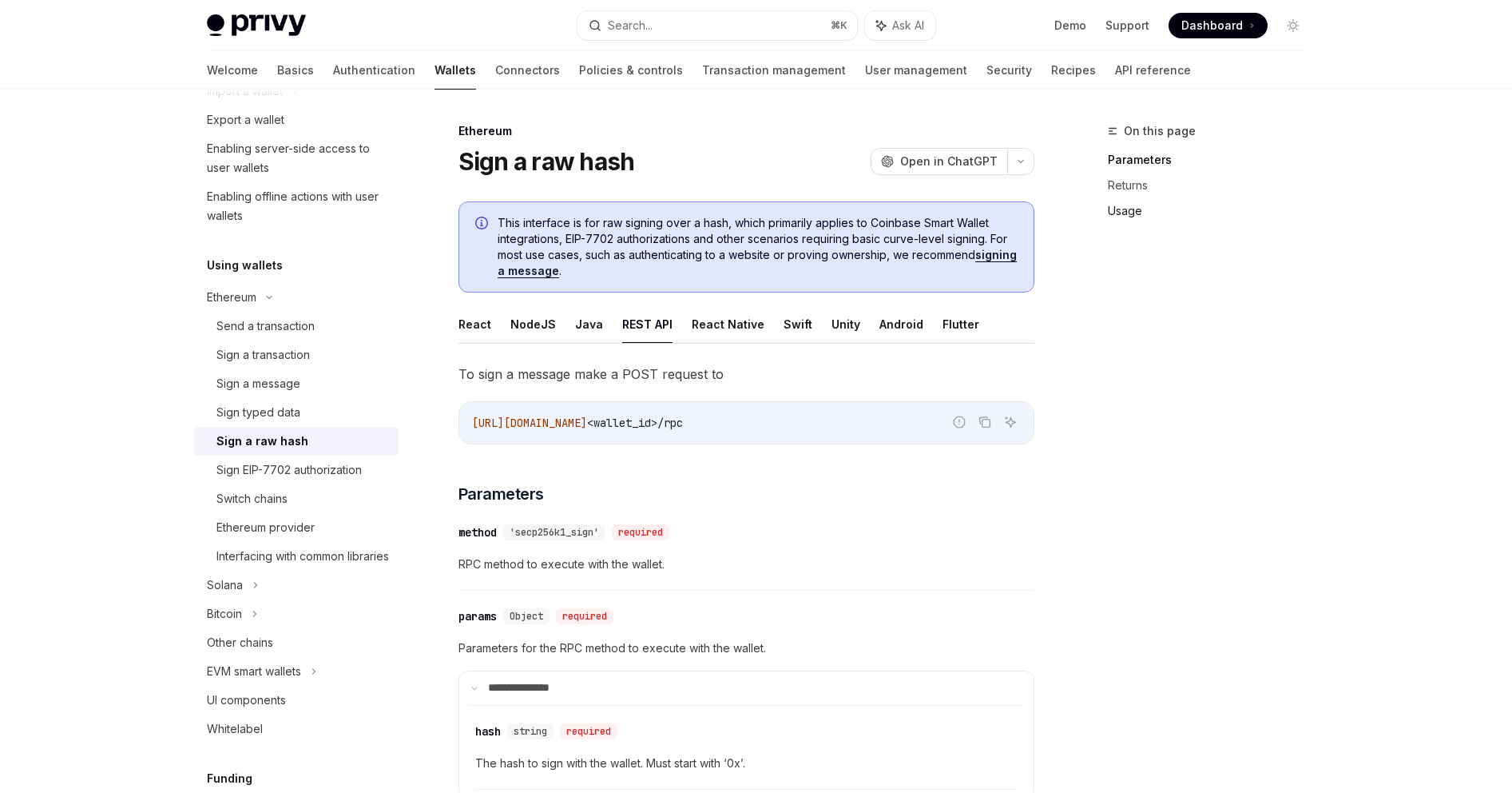
click at [1123, 207] on link "Usage" at bounding box center [1213, 210] width 211 height 25
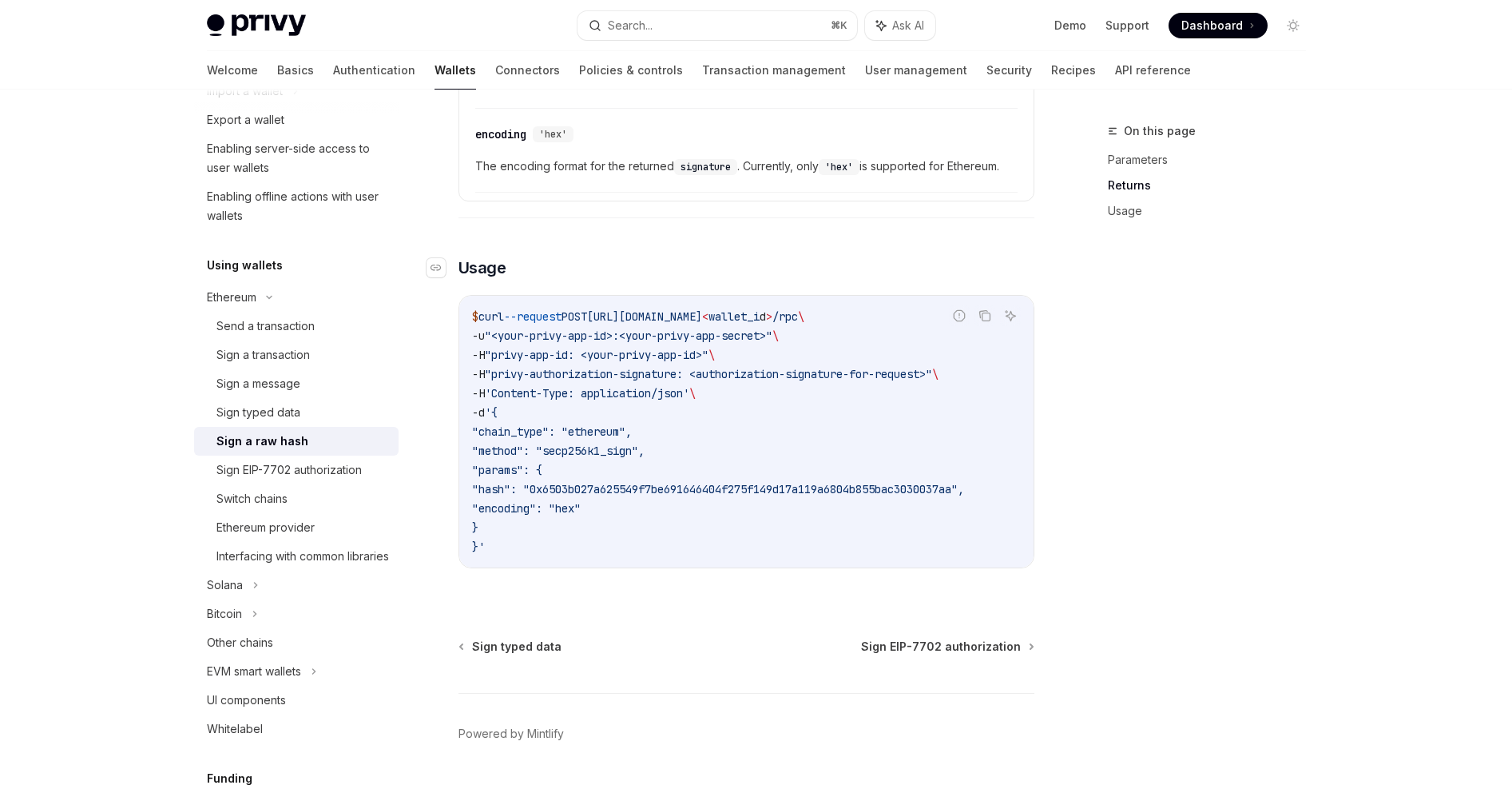
scroll to position [1095, 0]
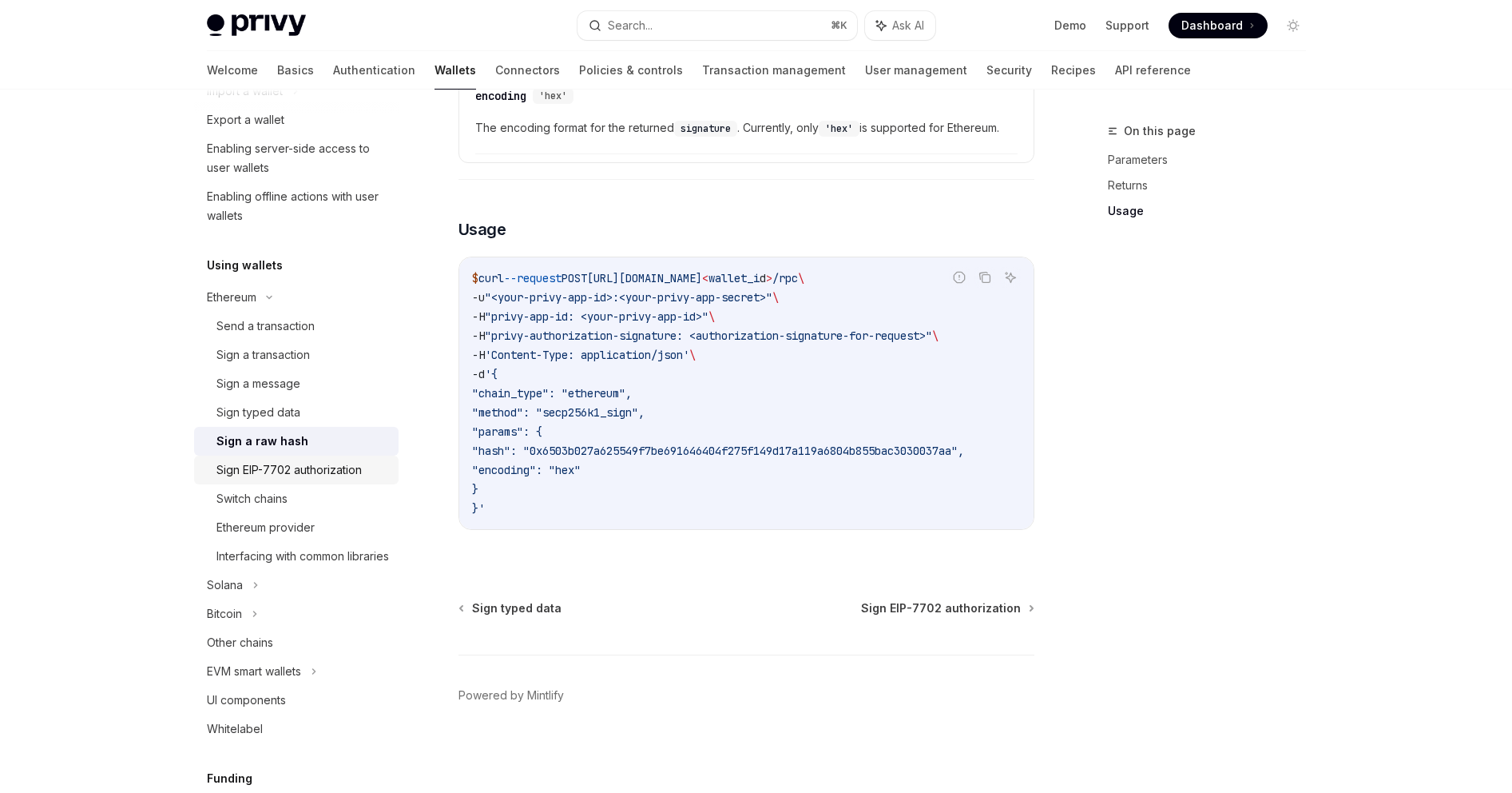
click at [290, 478] on div "Sign EIP-7702 authorization" at bounding box center [289, 470] width 146 height 19
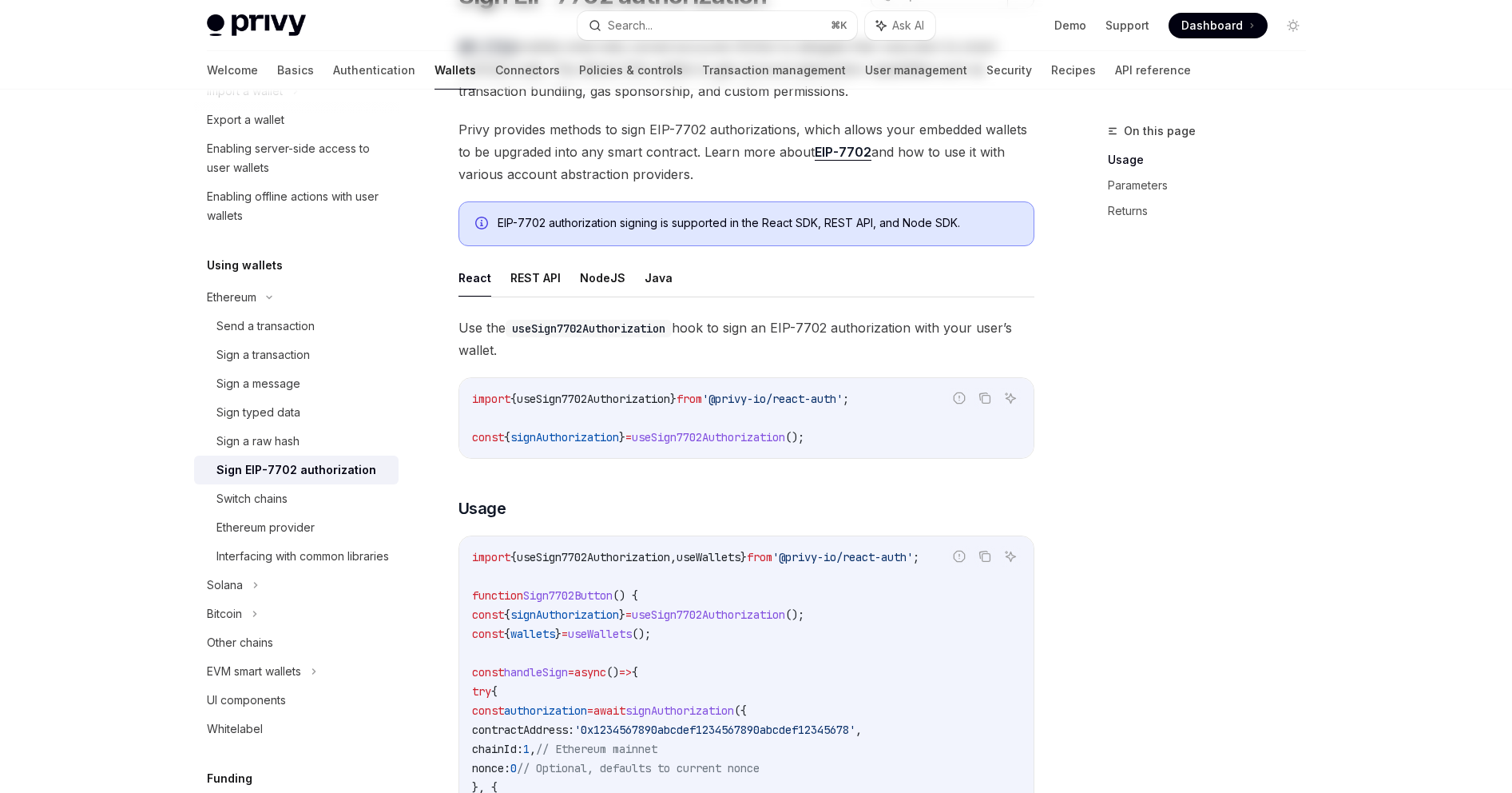
scroll to position [24, 0]
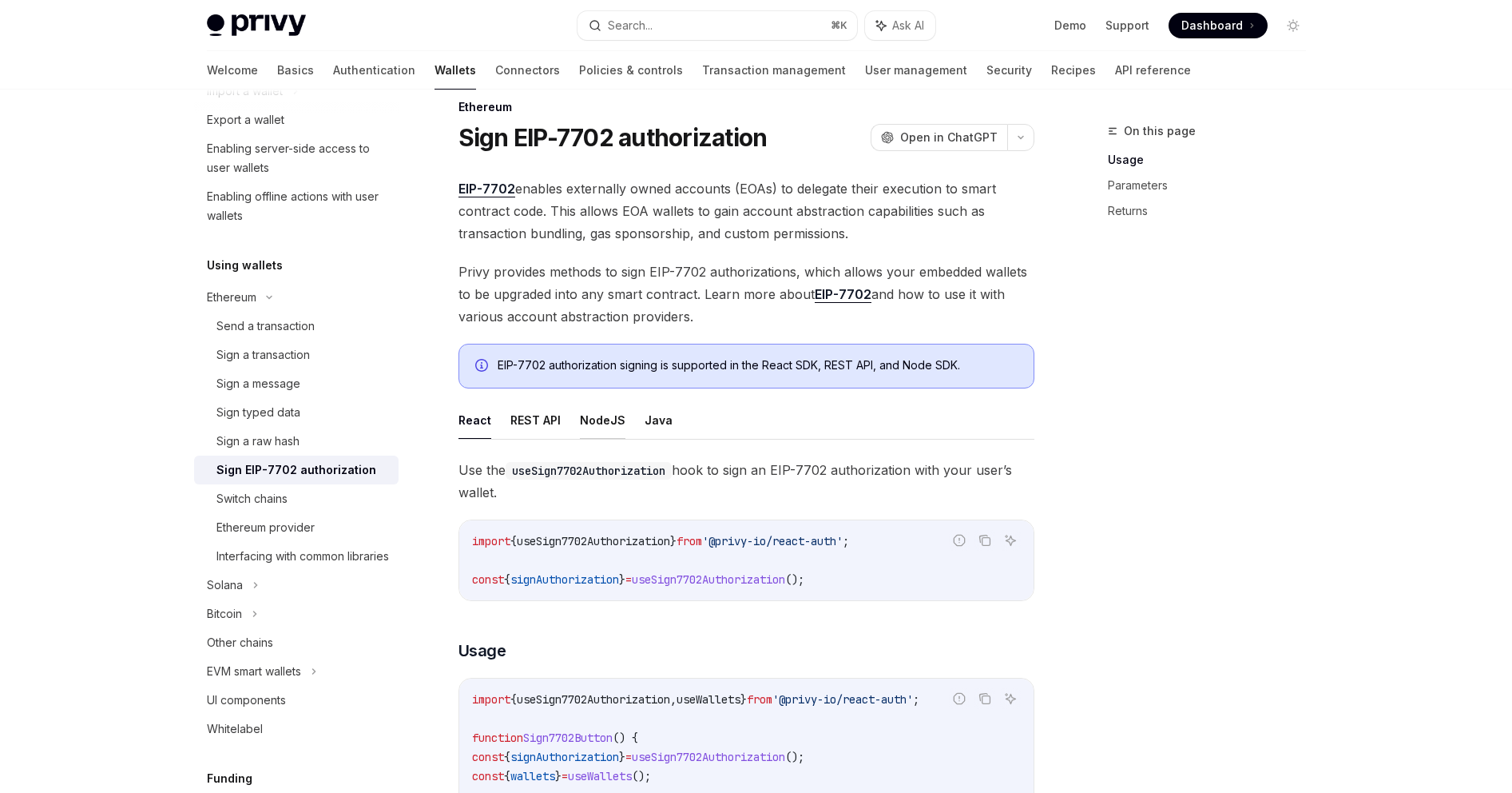
click at [585, 411] on button "NodeJS" at bounding box center [602, 419] width 45 height 38
type textarea "*"
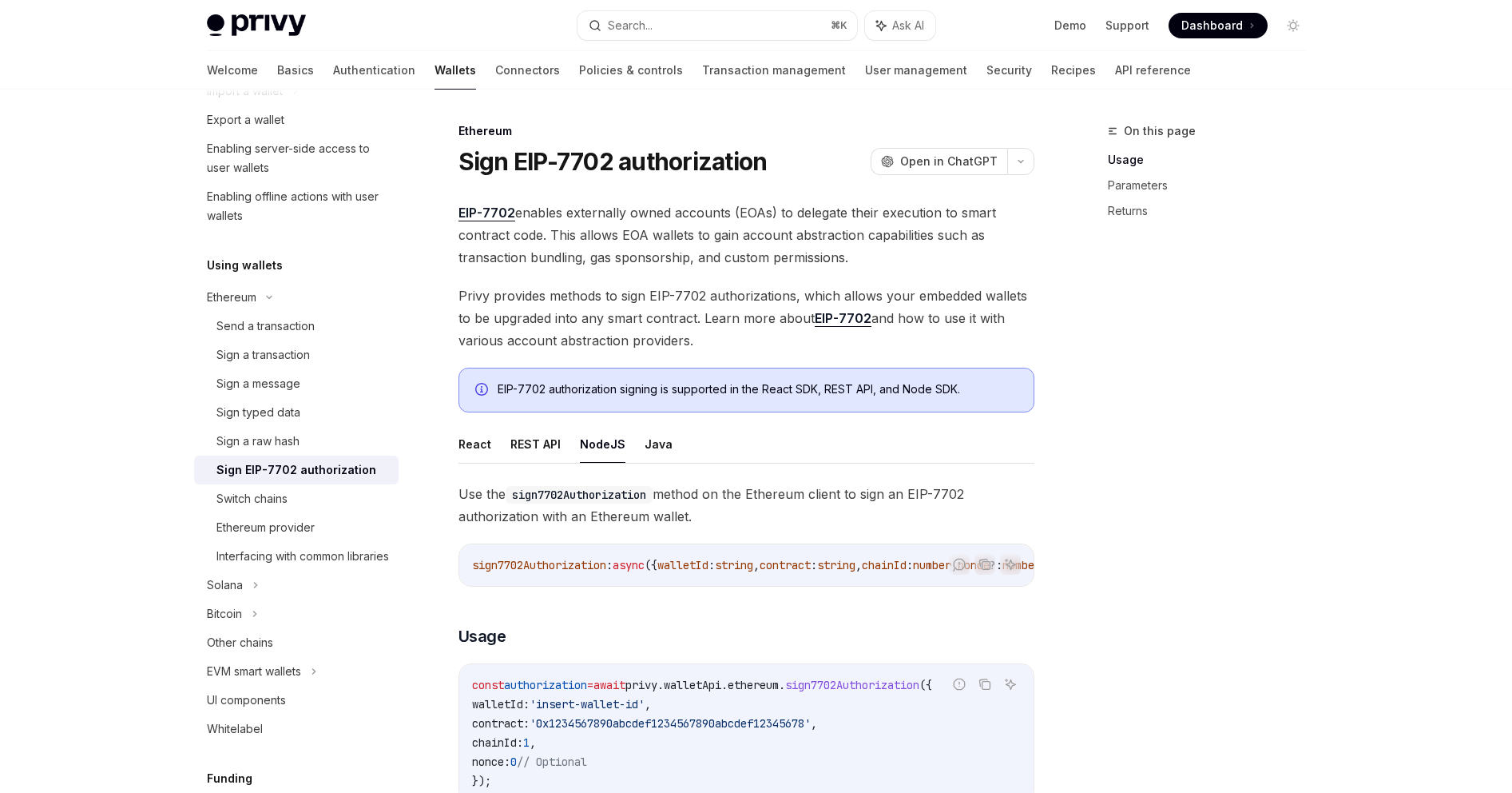
scroll to position [493, 0]
